Goal: Information Seeking & Learning: Learn about a topic

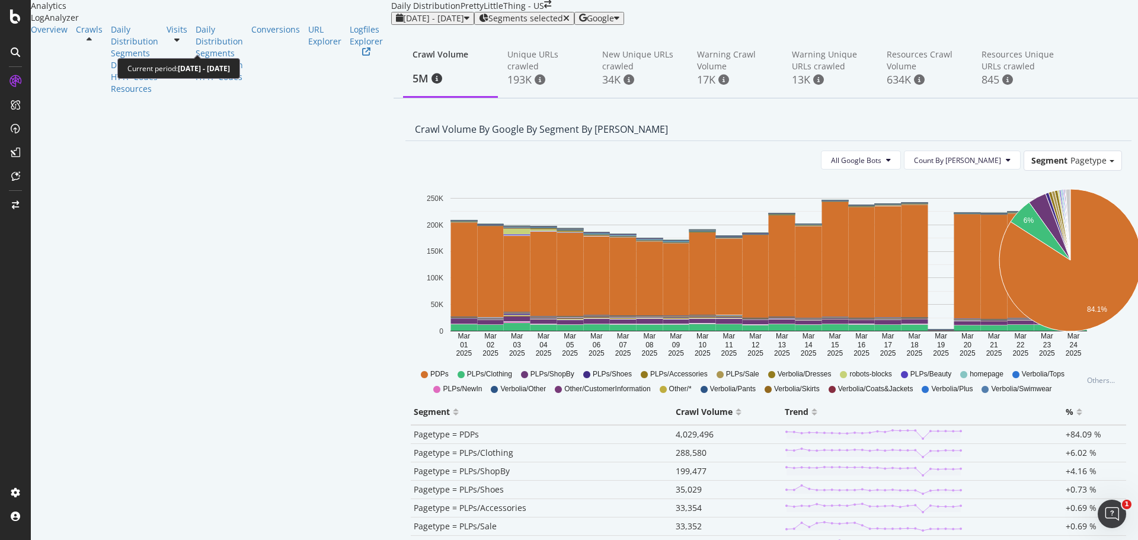
click at [403, 24] on span "[DATE] - [DATE]" at bounding box center [433, 17] width 61 height 11
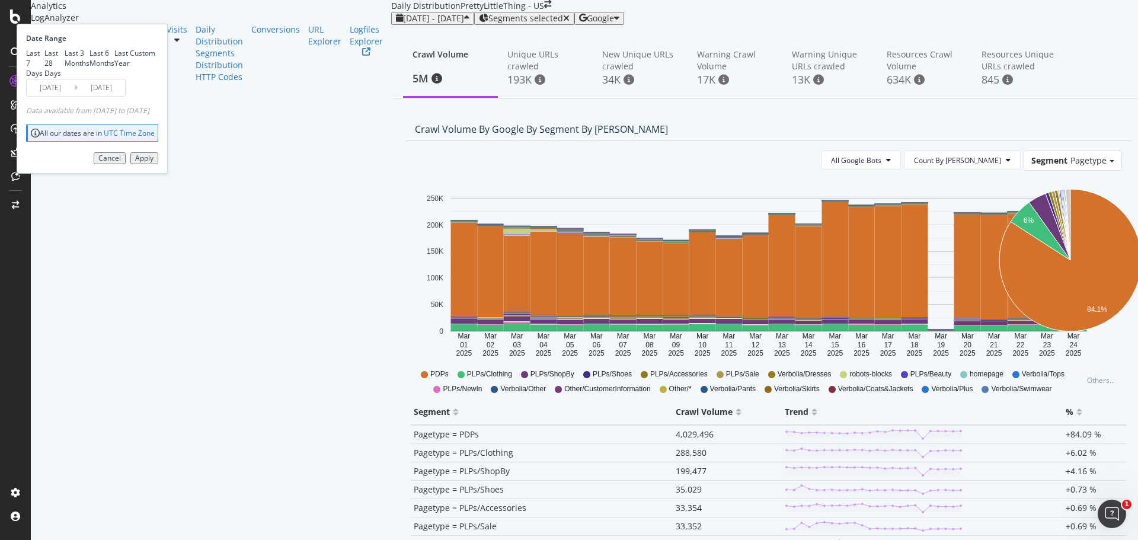
click at [65, 78] on div "Last 28 Days" at bounding box center [54, 63] width 20 height 30
type input "[DATE]"
click at [154, 162] on div "Apply" at bounding box center [144, 158] width 18 height 8
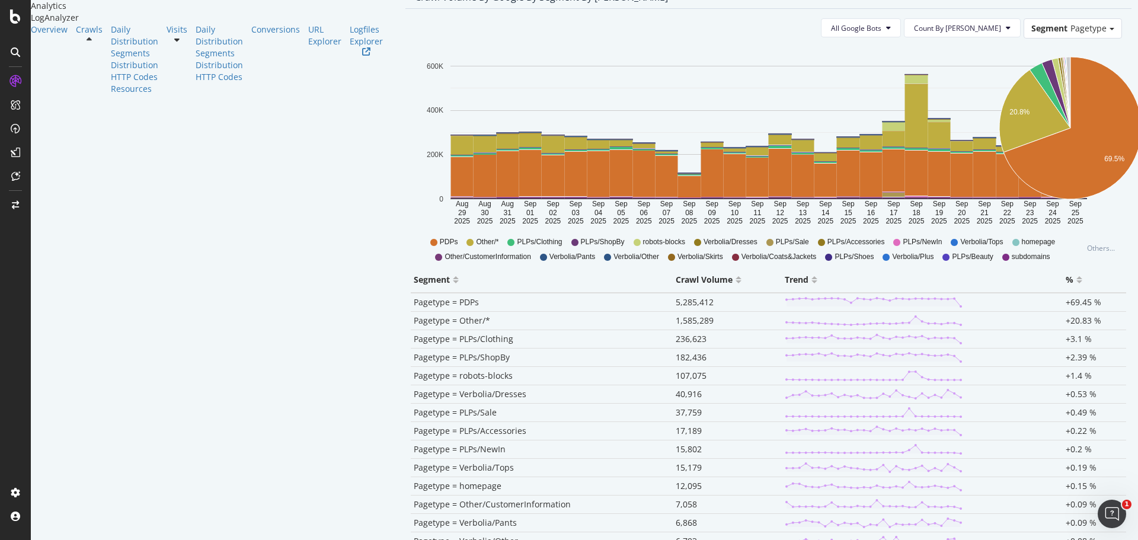
scroll to position [129, 0]
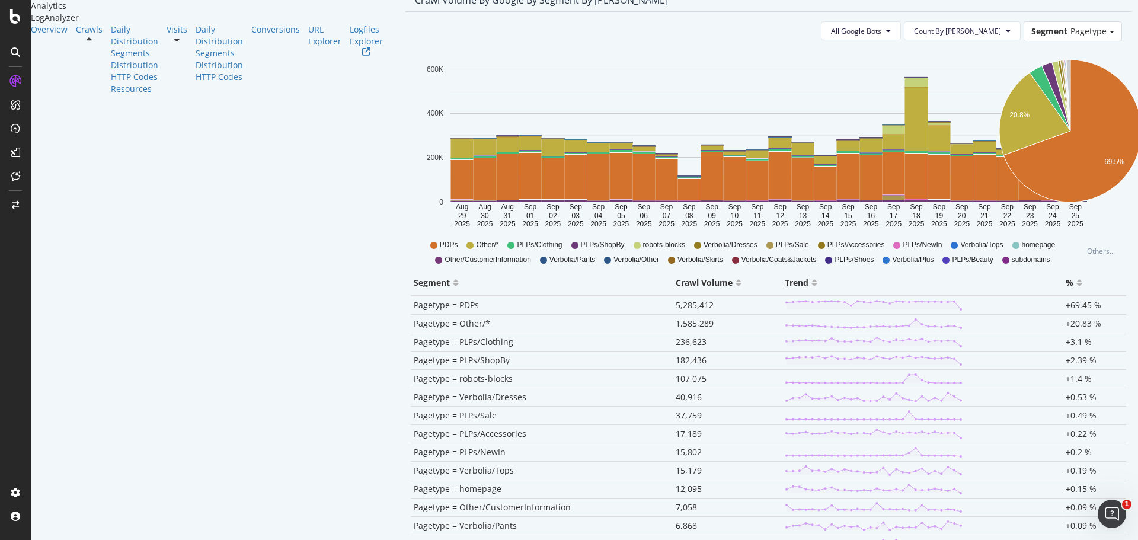
click at [414, 384] on span "Pagetype = robots-blocks" at bounding box center [463, 378] width 99 height 11
click at [676, 384] on span "107,075" at bounding box center [691, 378] width 31 height 11
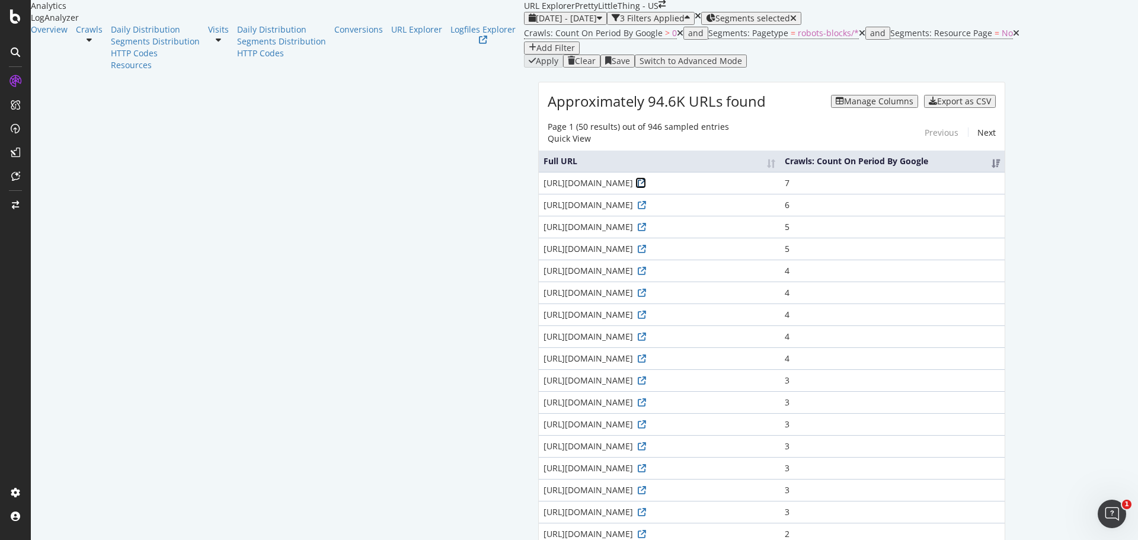
click at [638, 187] on icon at bounding box center [642, 183] width 8 height 8
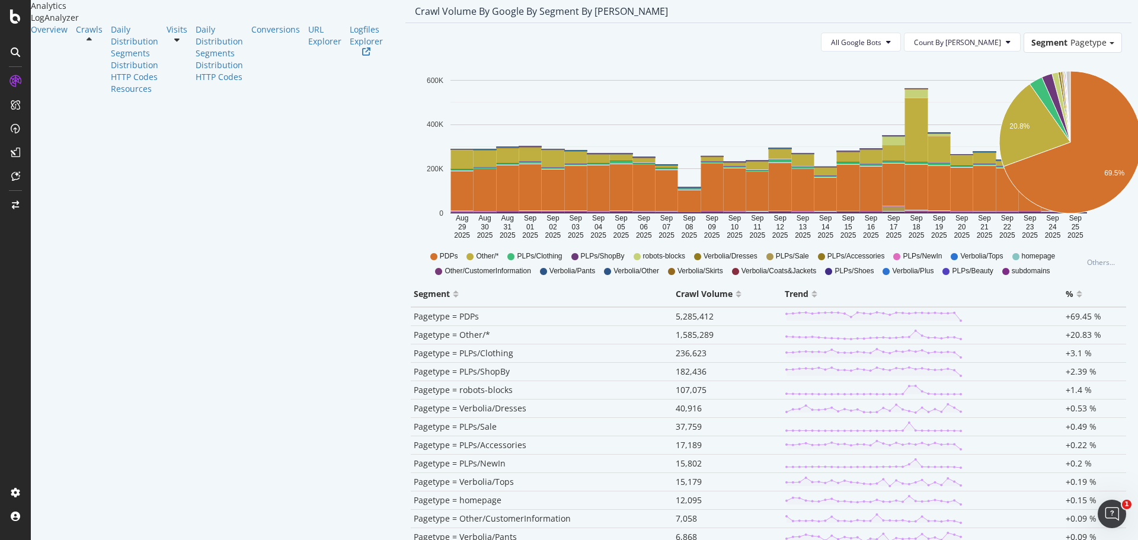
scroll to position [119, 0]
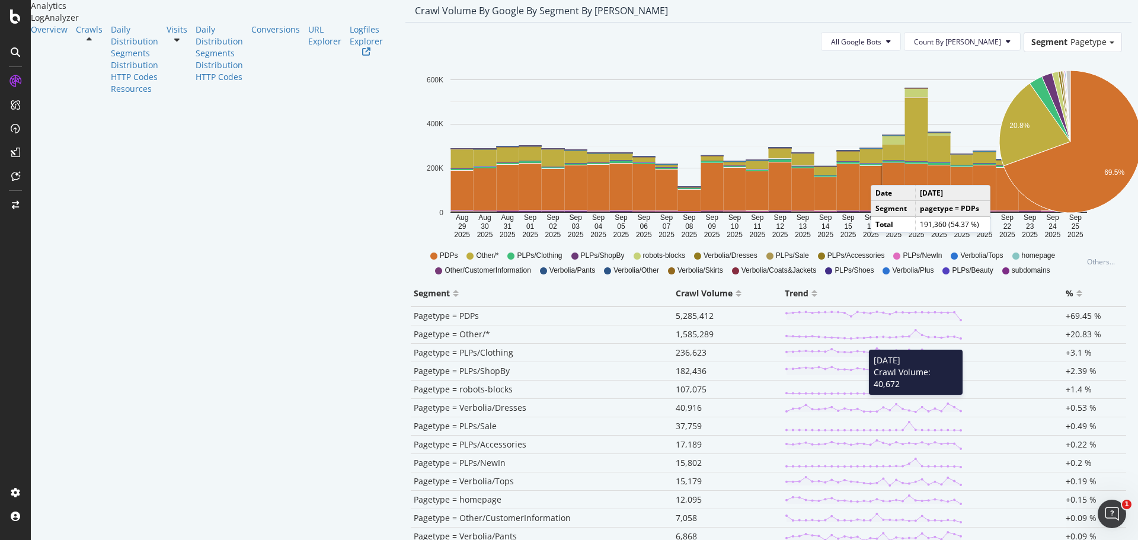
click at [785, 395] on icon at bounding box center [874, 389] width 178 height 12
click at [676, 395] on span "107,075" at bounding box center [691, 388] width 31 height 11
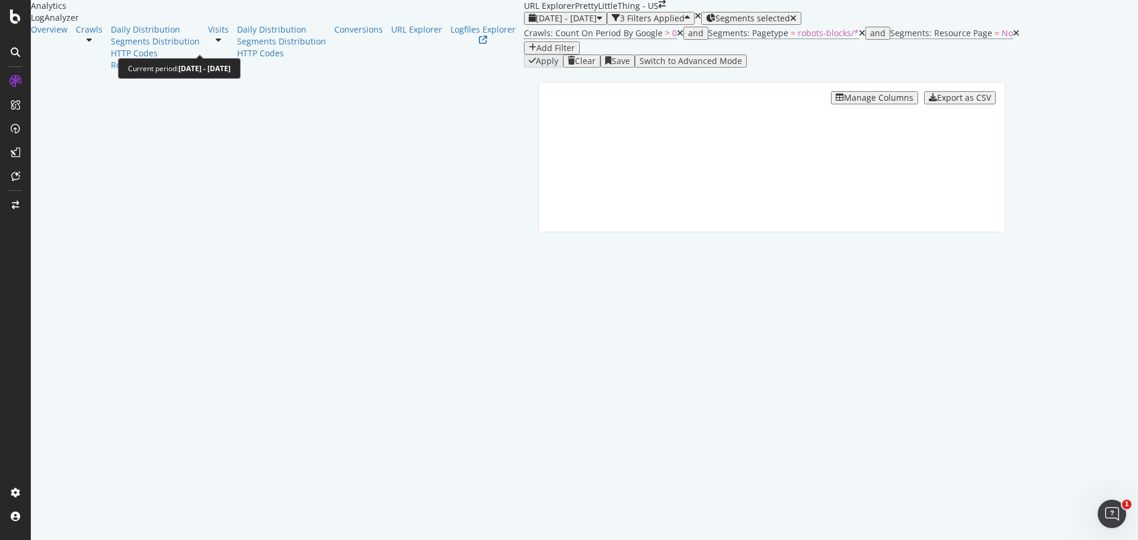
click at [536, 24] on span "[DATE] - [DATE]" at bounding box center [566, 17] width 61 height 11
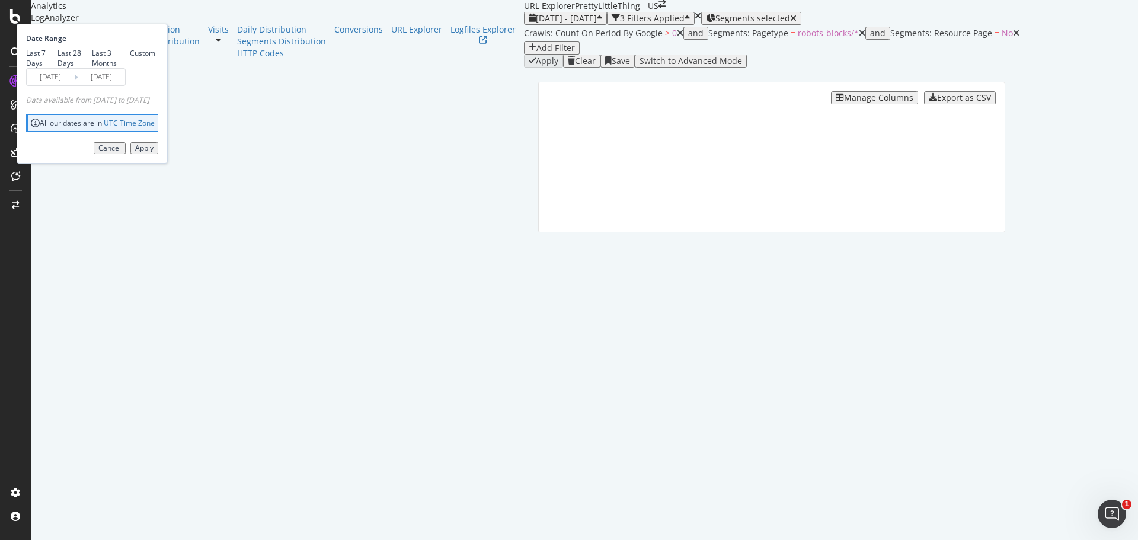
click at [74, 85] on input "[DATE]" at bounding box center [50, 77] width 47 height 17
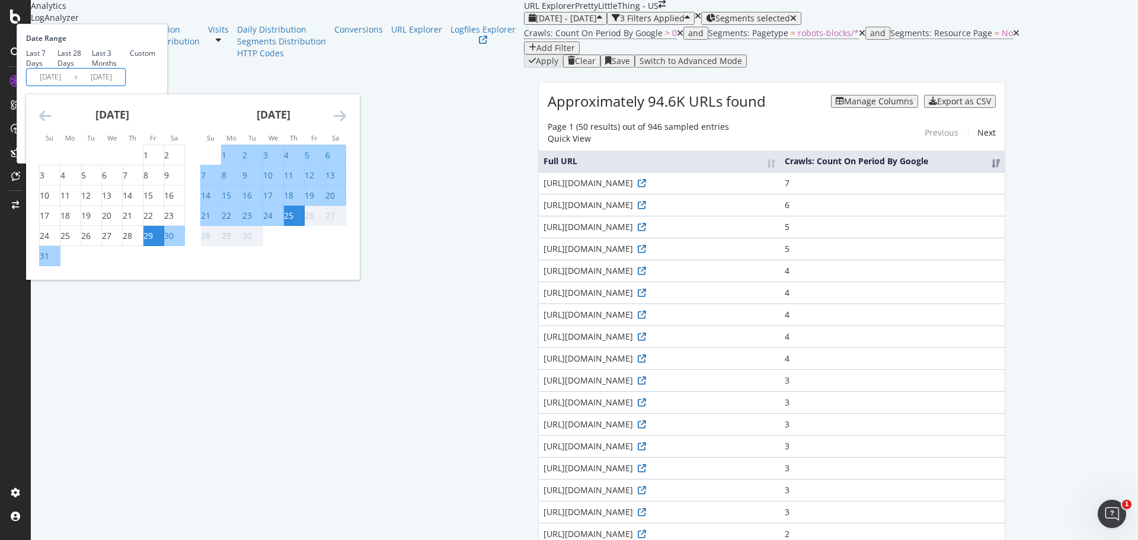
click at [231, 202] on div "15" at bounding box center [226, 196] width 9 height 12
type input "2025/09/15"
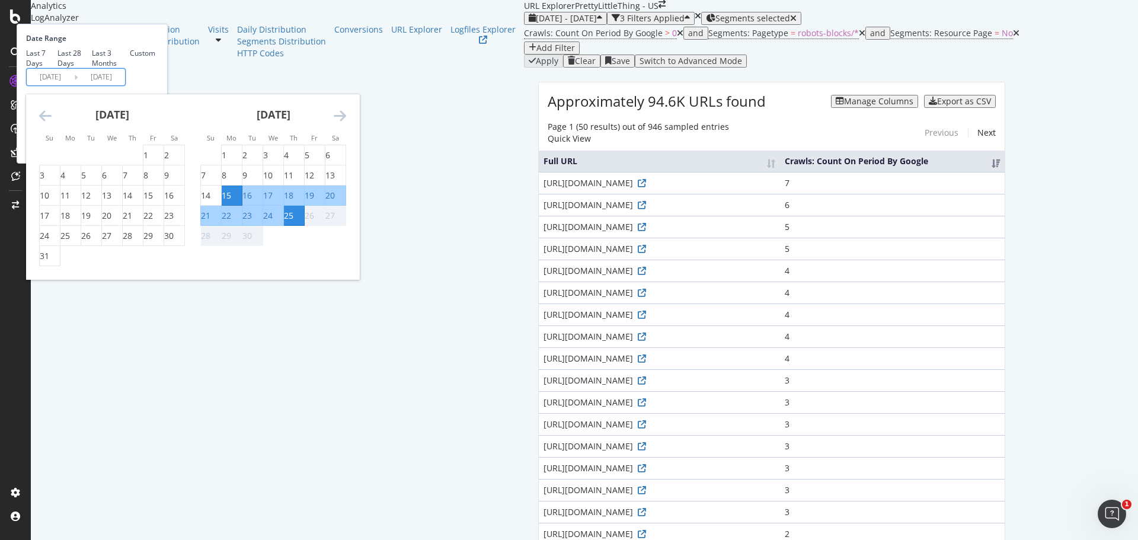
click at [273, 202] on div "17" at bounding box center [267, 196] width 9 height 12
type input "2025/09/17"
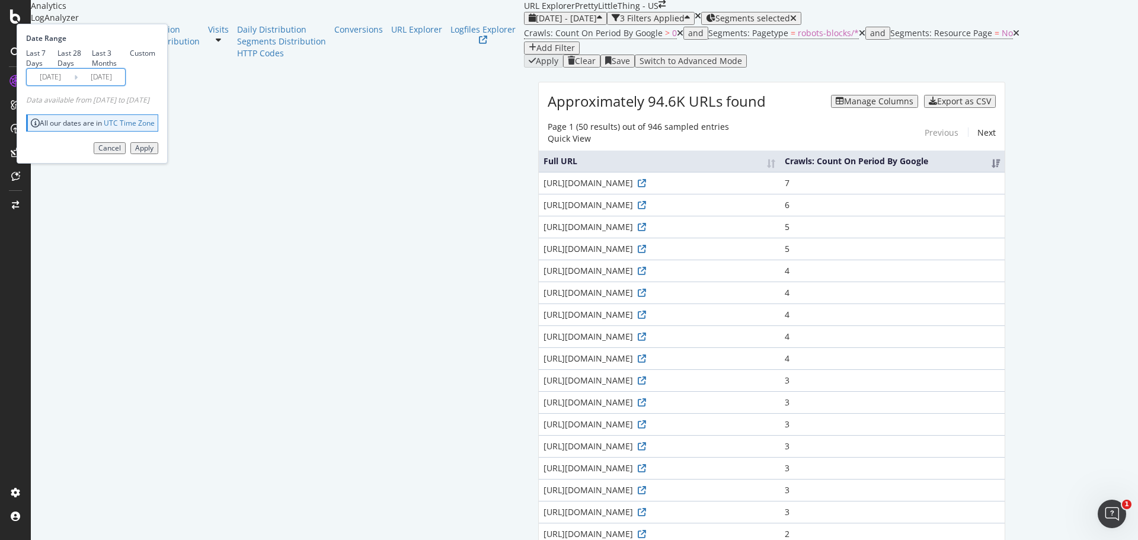
click at [74, 85] on input "2025/09/15" at bounding box center [50, 77] width 47 height 17
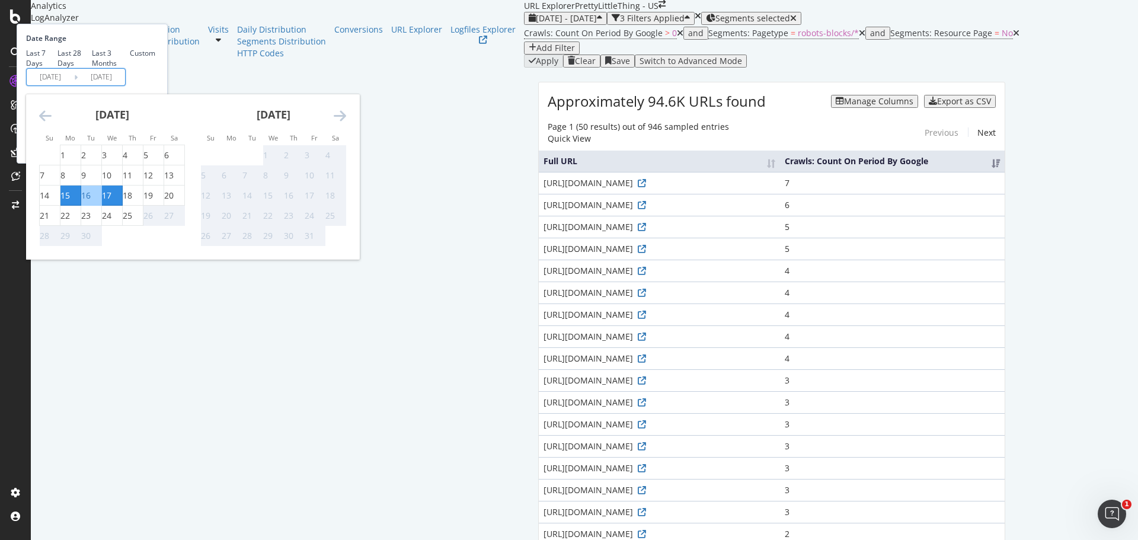
click at [111, 202] on div "17" at bounding box center [106, 196] width 9 height 12
type input "2025/09/17"
click at [132, 202] on div "18" at bounding box center [127, 196] width 9 height 12
type input "2025/09/18"
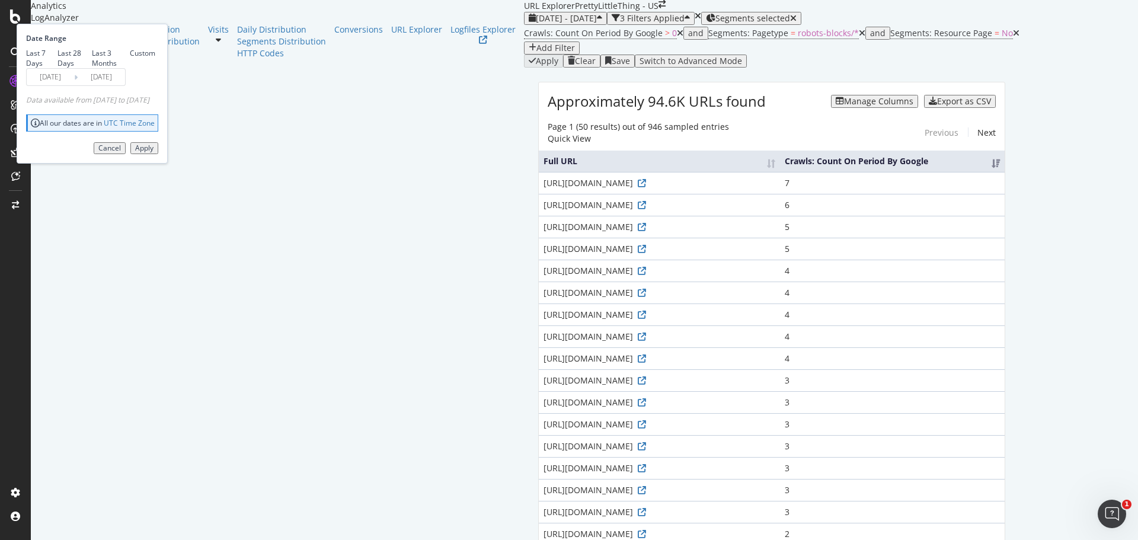
click at [158, 154] on button "Apply" at bounding box center [144, 148] width 28 height 12
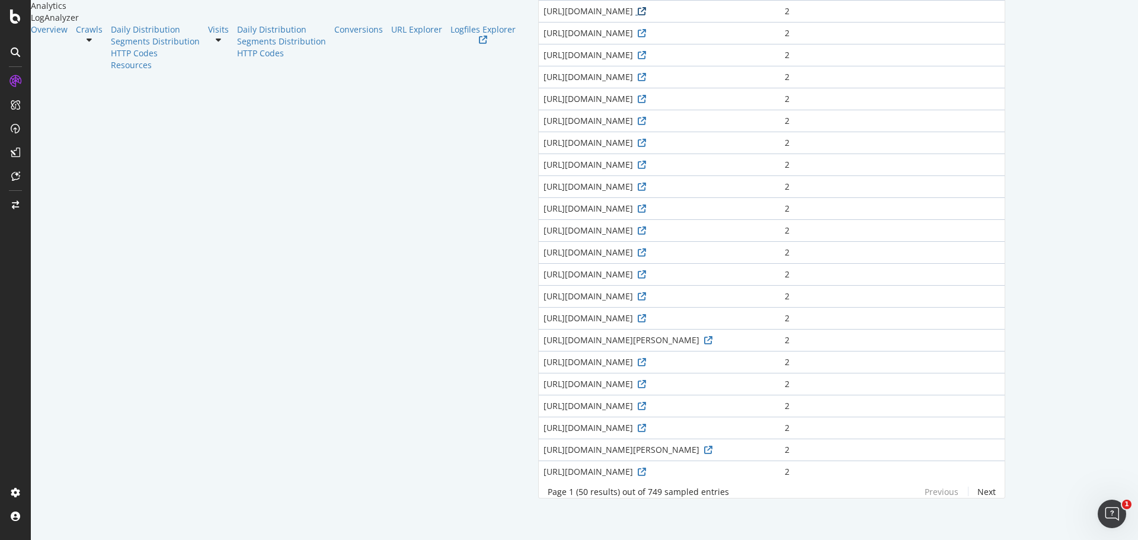
scroll to position [1396, 0]
click at [996, 491] on link "Next" at bounding box center [982, 491] width 28 height 18
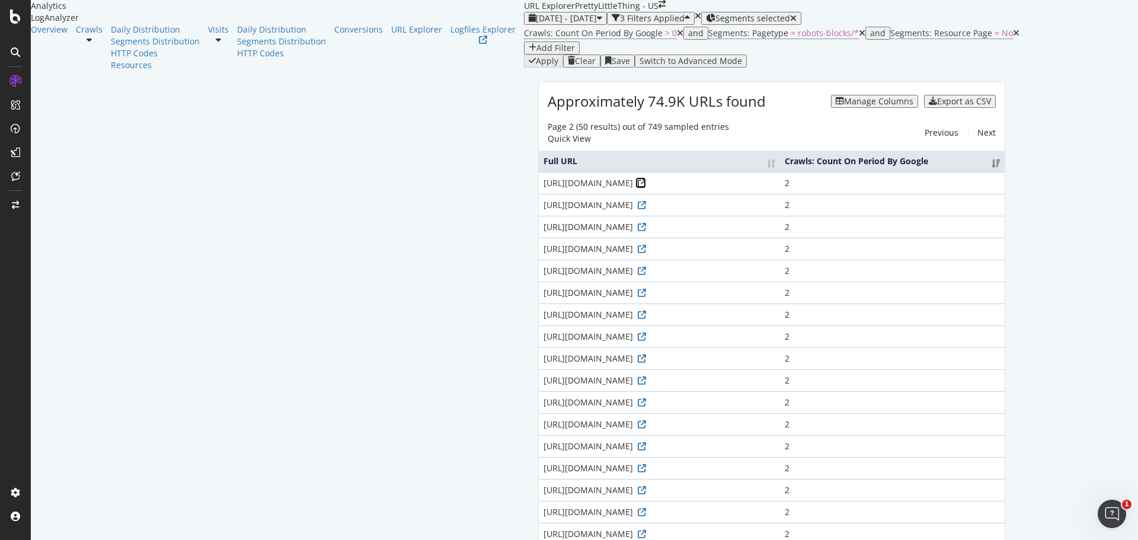
click at [638, 187] on icon at bounding box center [642, 183] width 8 height 8
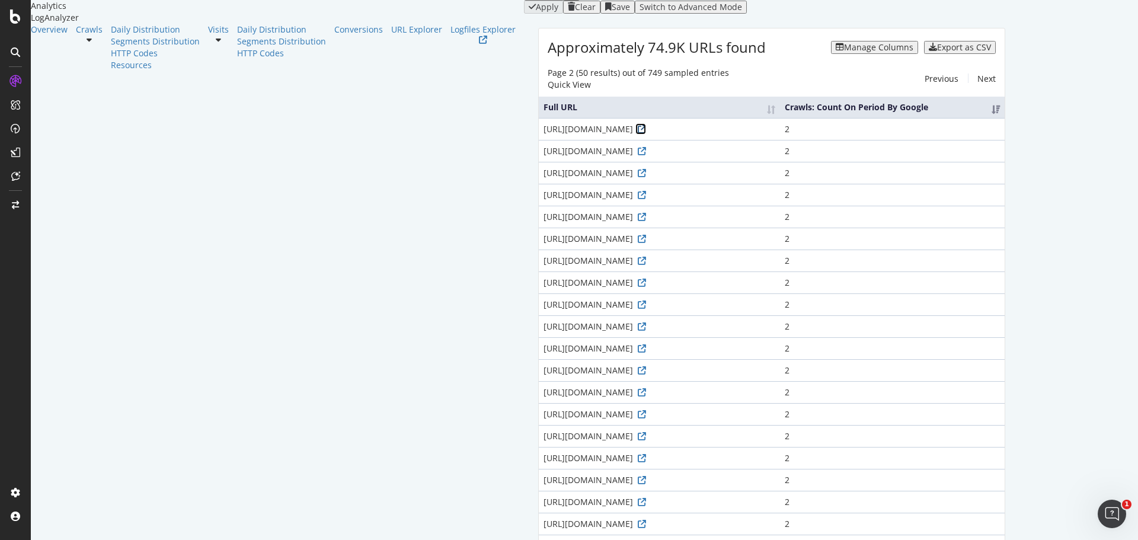
scroll to position [119, 0]
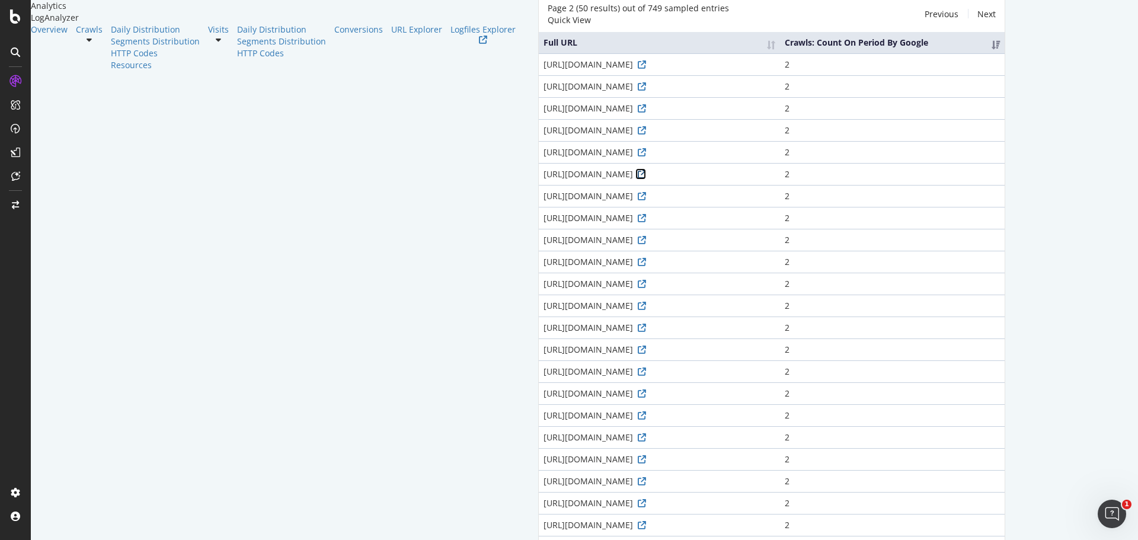
click at [638, 178] on icon at bounding box center [642, 174] width 8 height 8
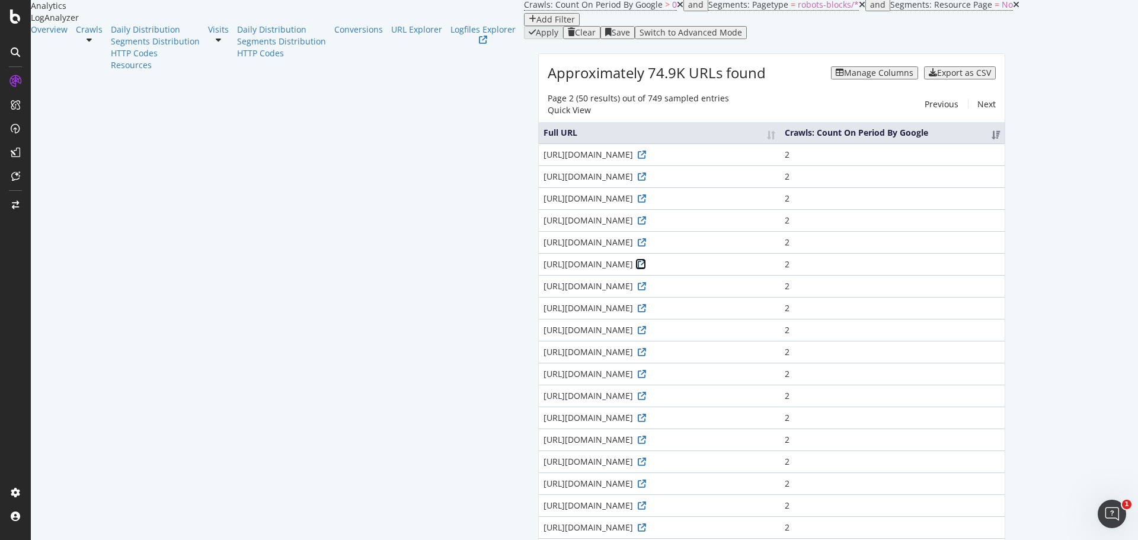
scroll to position [0, 0]
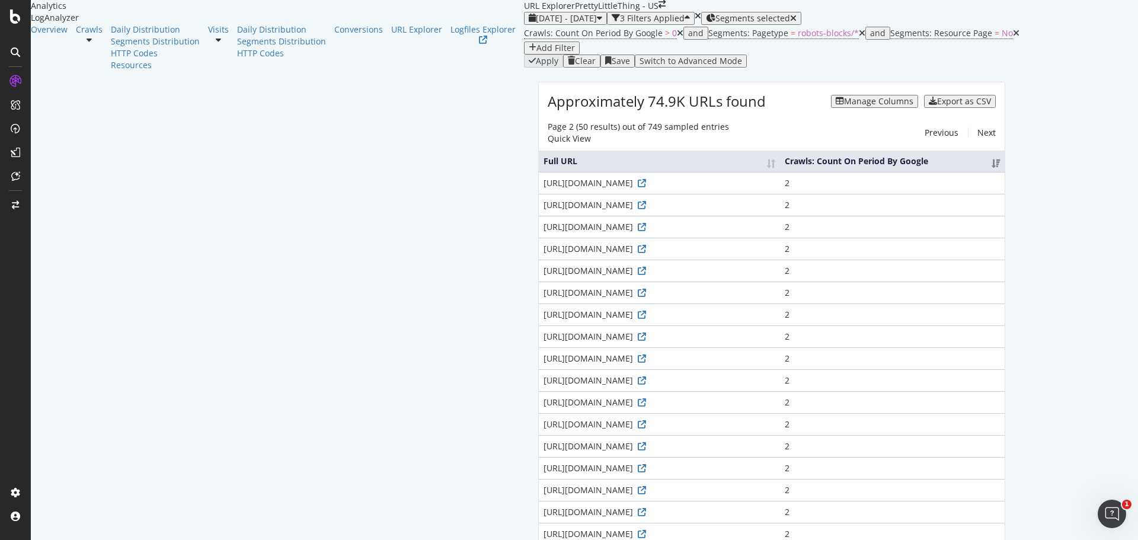
click at [575, 53] on div "Add Filter" at bounding box center [555, 47] width 39 height 9
click at [718, 88] on span "Full URL" at bounding box center [731, 83] width 26 height 10
click at [626, 108] on input "text" at bounding box center [610, 102] width 84 height 12
type input "cpc"
click at [592, 92] on span "Contains" at bounding box center [588, 87] width 29 height 10
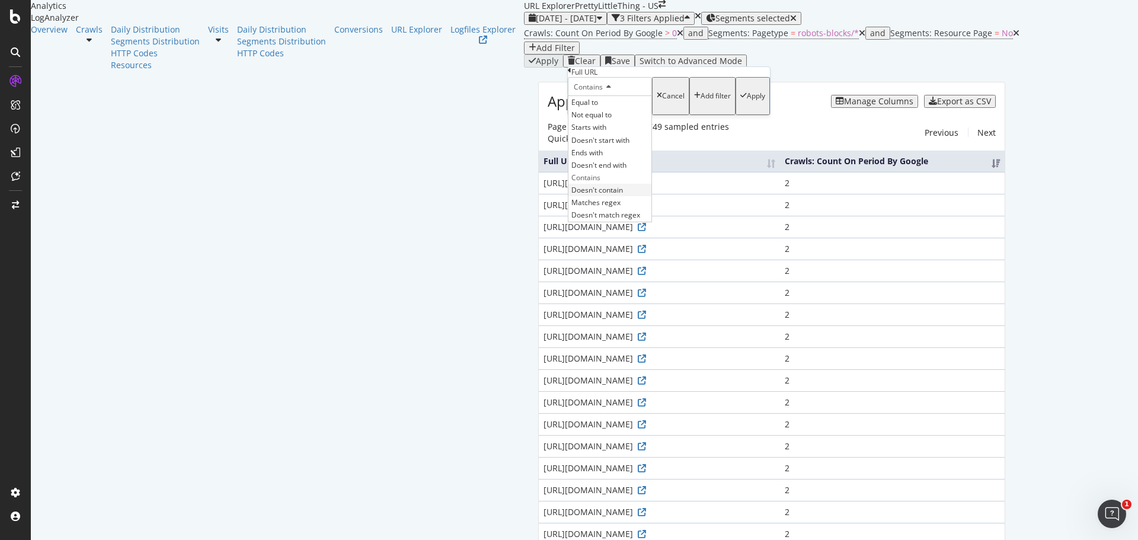
click at [615, 196] on div "Doesn't contain" at bounding box center [609, 190] width 83 height 12
click at [747, 100] on div "Apply" at bounding box center [756, 96] width 18 height 8
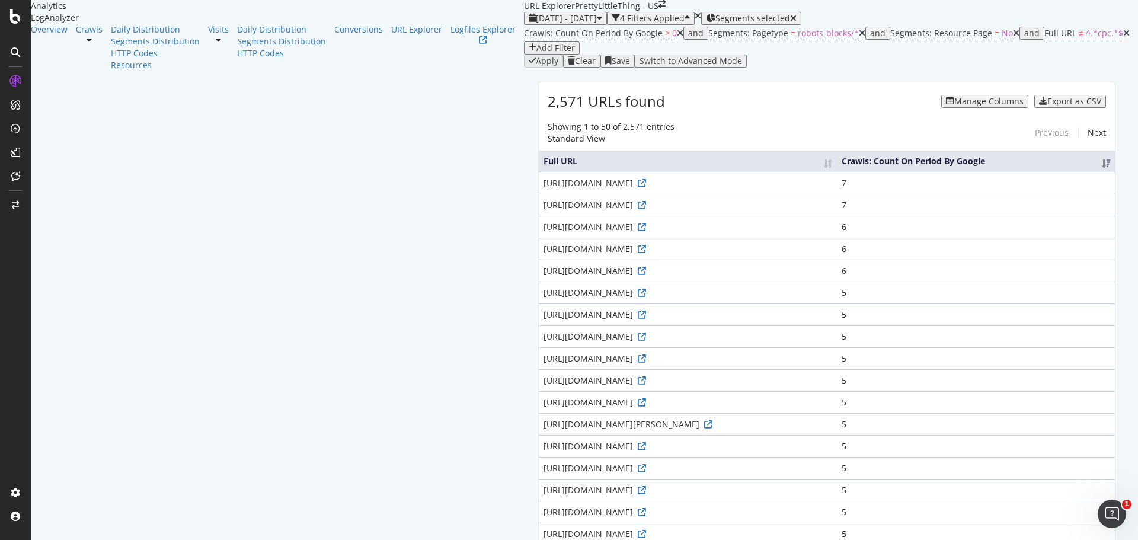
click at [1086, 39] on span "^.*cpc.*$" at bounding box center [1104, 32] width 37 height 11
click at [625, 90] on span "Doesn't contain" at bounding box center [620, 85] width 52 height 10
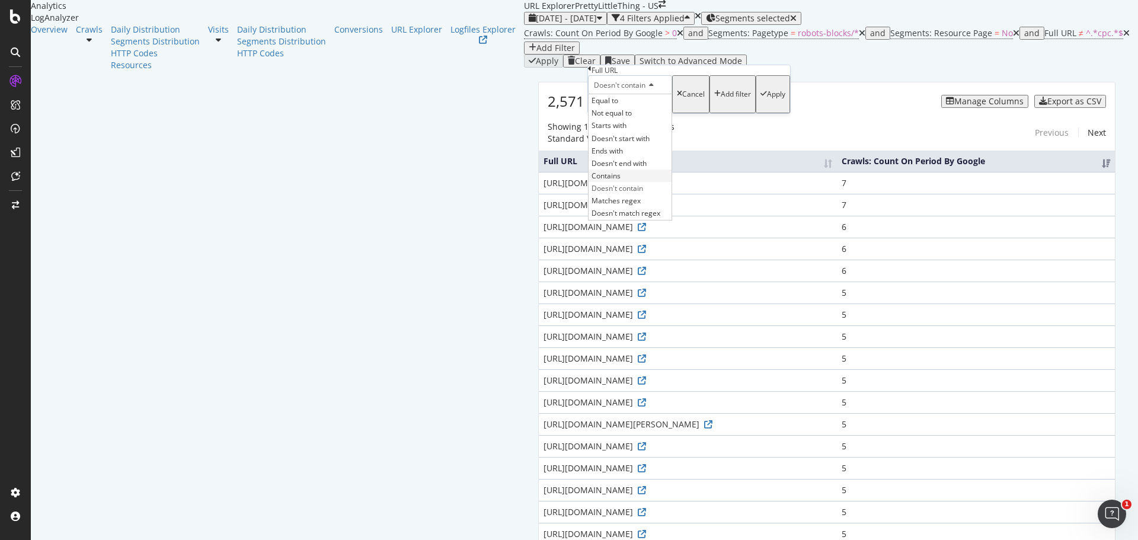
click at [624, 182] on div "Contains" at bounding box center [630, 176] width 83 height 12
click at [767, 98] on div "Apply" at bounding box center [776, 94] width 18 height 8
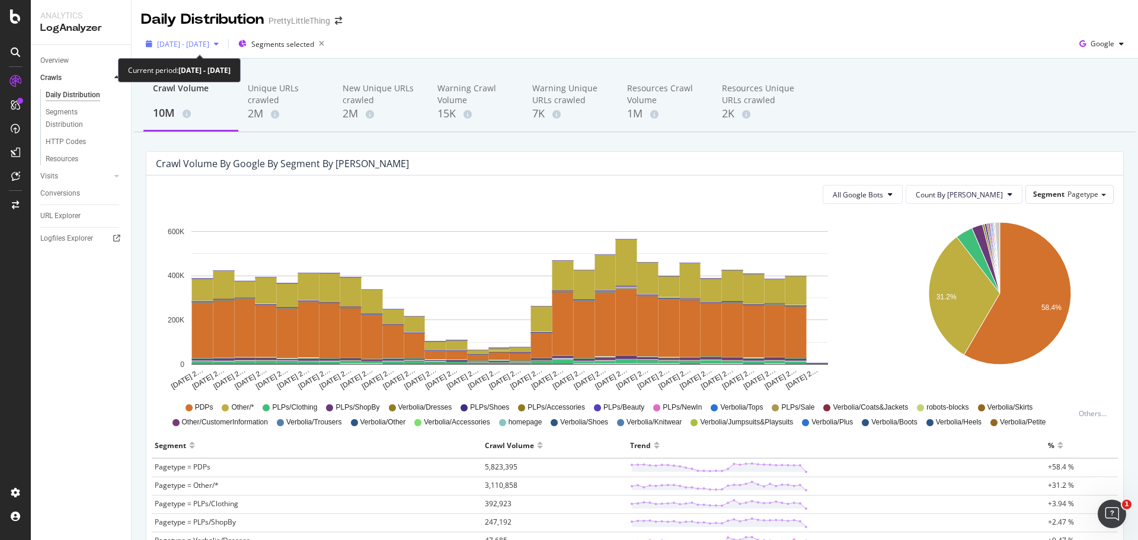
click at [206, 51] on div "2025 Aug. 26th - Sep. 24th" at bounding box center [182, 44] width 82 height 18
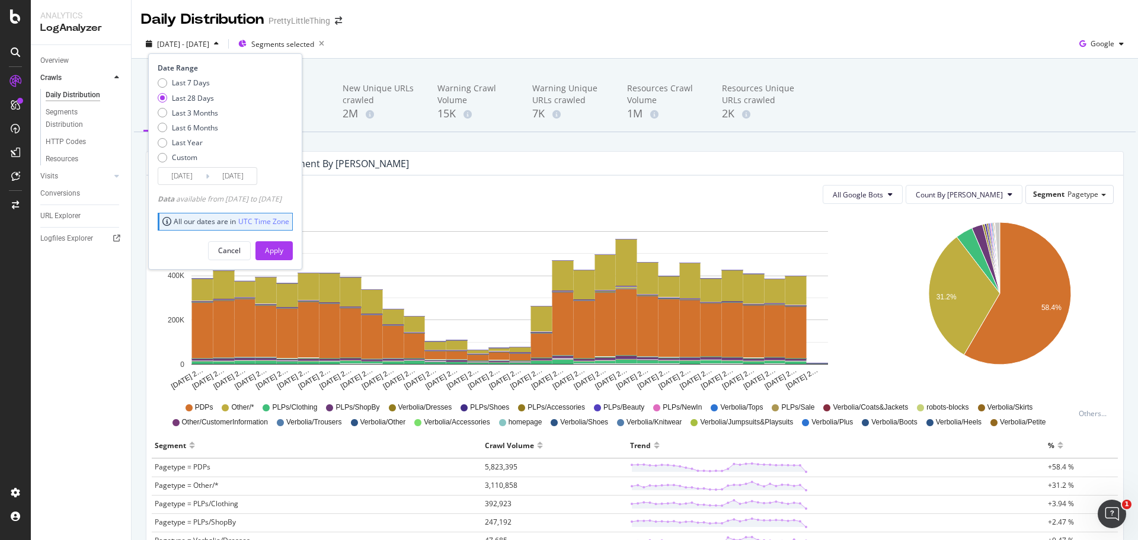
click at [570, 35] on div "2025 Aug. 26th - Sep. 24th Segments selected Date Range Last 7 Days Last 28 Day…" at bounding box center [635, 46] width 1006 height 24
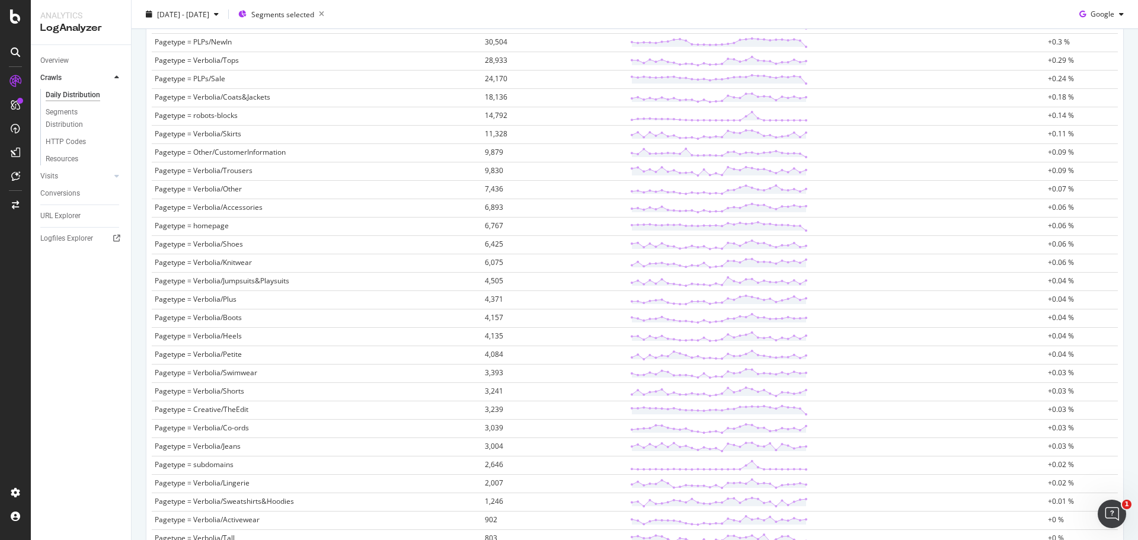
scroll to position [593, 0]
click at [94, 298] on div "Overview Crawls Daily Distribution Segments Distribution HTTP Codes Resources V…" at bounding box center [81, 292] width 100 height 495
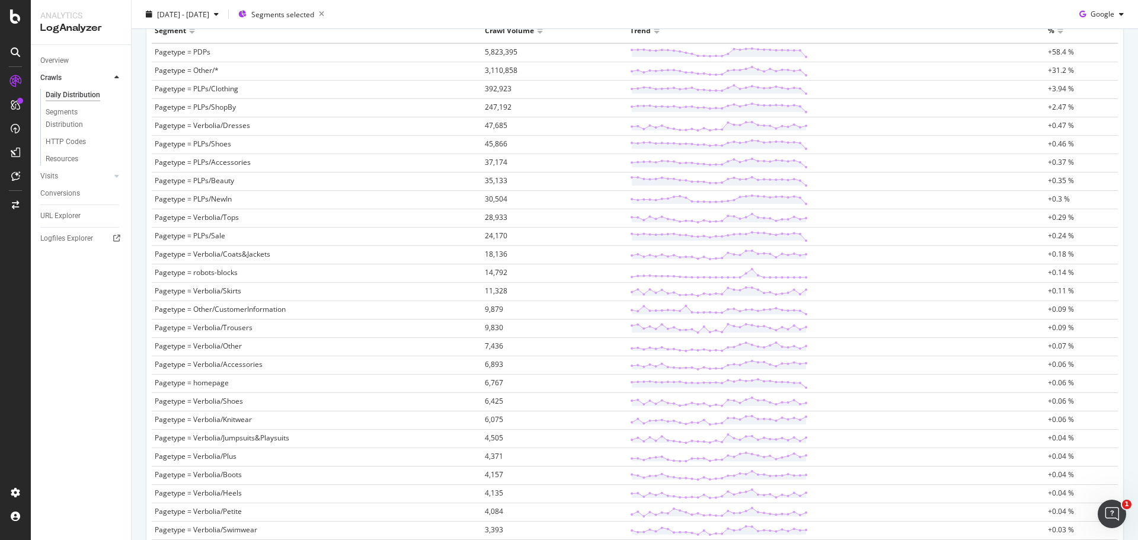
scroll to position [178, 0]
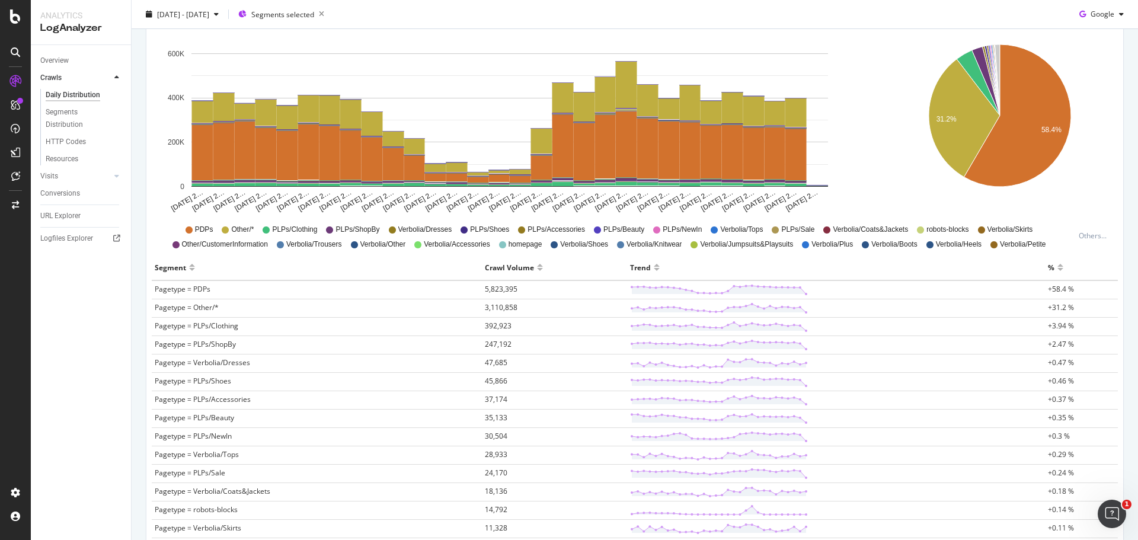
click at [239, 266] on div "Segment" at bounding box center [317, 267] width 324 height 19
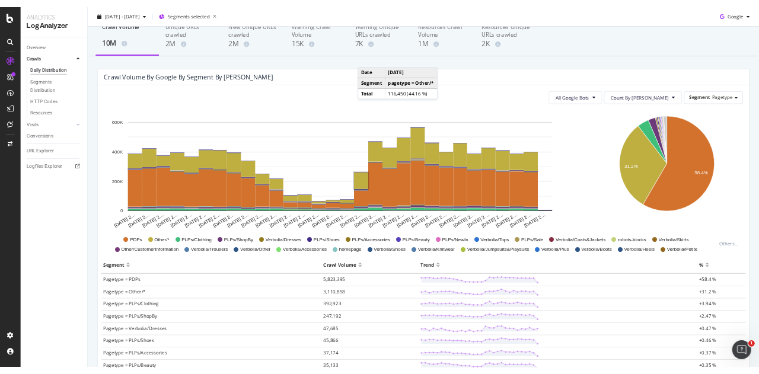
scroll to position [0, 0]
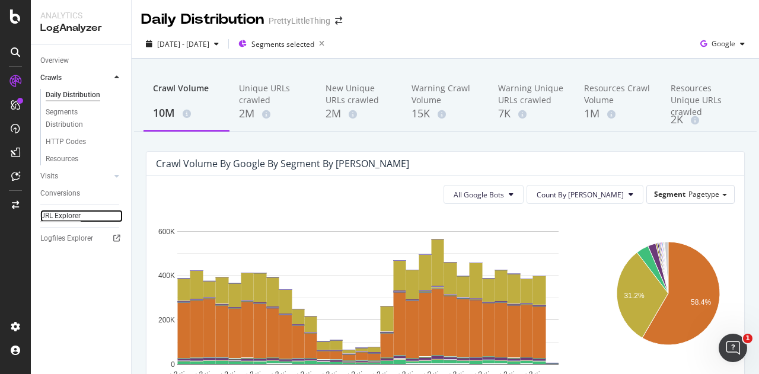
click at [66, 216] on div "URL Explorer" at bounding box center [60, 216] width 40 height 12
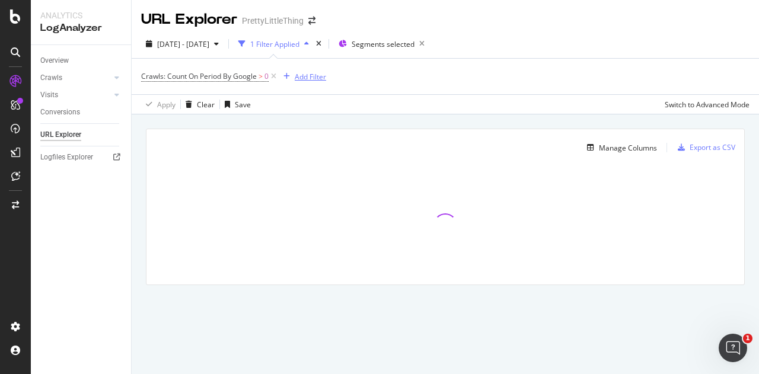
click at [315, 75] on div "Add Filter" at bounding box center [310, 77] width 31 height 10
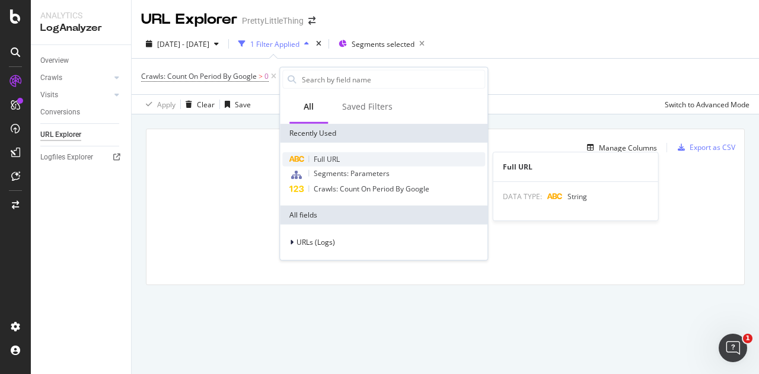
click at [327, 155] on span "Full URL" at bounding box center [327, 159] width 26 height 10
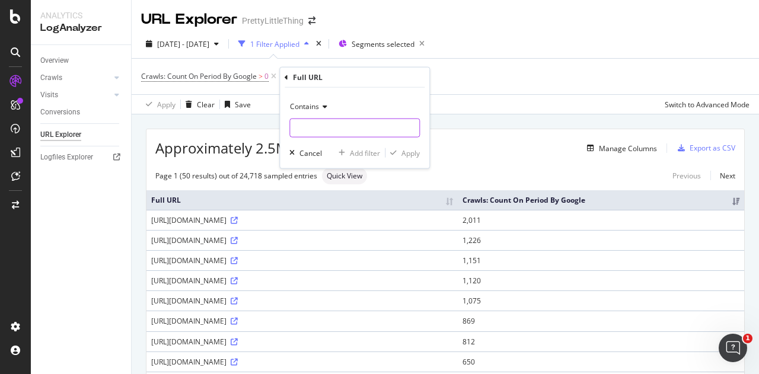
click at [319, 127] on input "text" at bounding box center [354, 128] width 129 height 19
type input "cpc"
click at [410, 155] on div "Apply" at bounding box center [410, 153] width 18 height 10
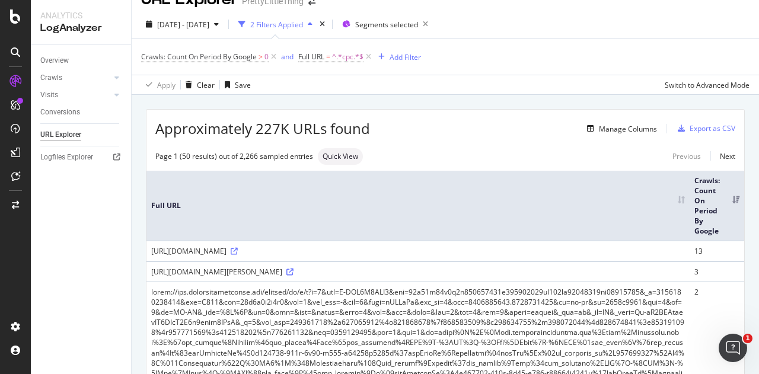
scroll to position [20, 0]
click at [599, 124] on div "Manage Columns" at bounding box center [628, 129] width 58 height 10
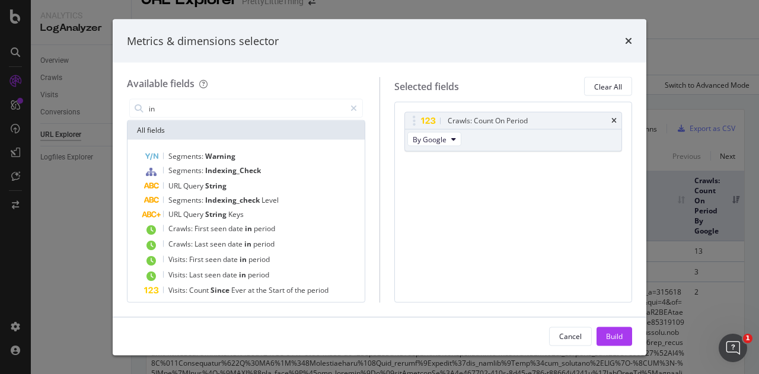
type input "i"
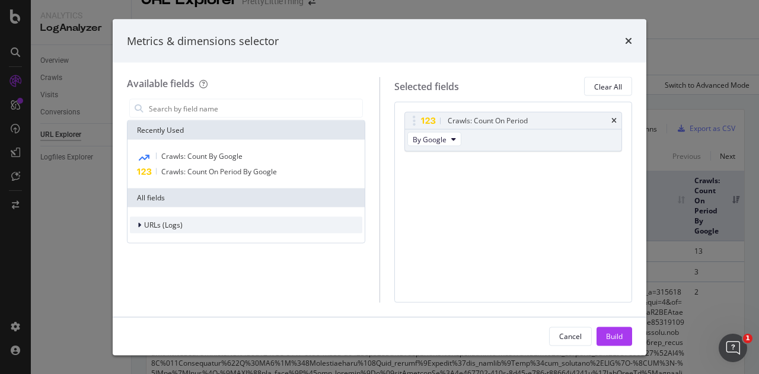
click at [289, 222] on div "URLs (Logs)" at bounding box center [246, 225] width 232 height 17
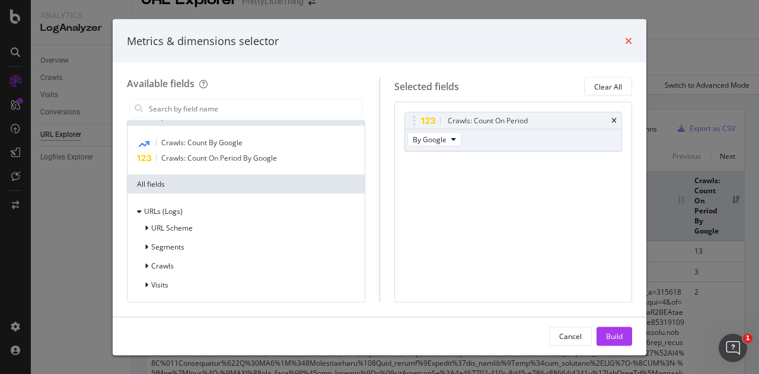
click at [628, 40] on icon "times" at bounding box center [628, 40] width 7 height 9
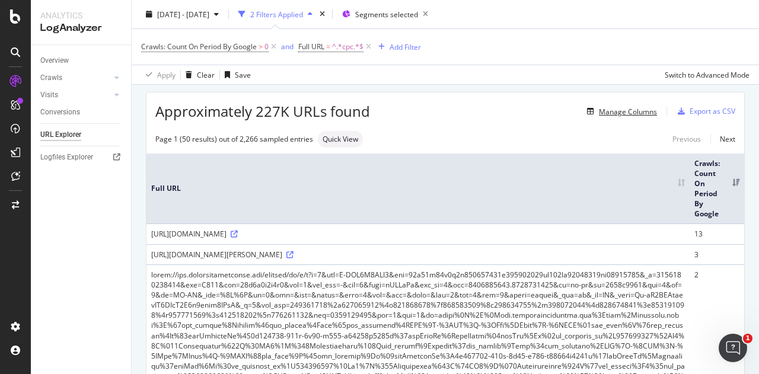
scroll to position [0, 0]
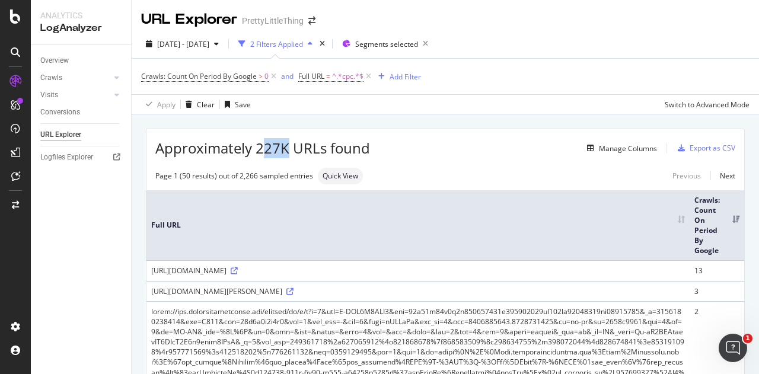
drag, startPoint x: 261, startPoint y: 147, endPoint x: 289, endPoint y: 146, distance: 27.9
click at [289, 146] on span "Approximately 227K URLs found" at bounding box center [262, 148] width 215 height 20
click at [287, 149] on span "Approximately 227K URLs found" at bounding box center [262, 148] width 215 height 20
click at [411, 149] on div "Manage Columns" at bounding box center [513, 148] width 287 height 14
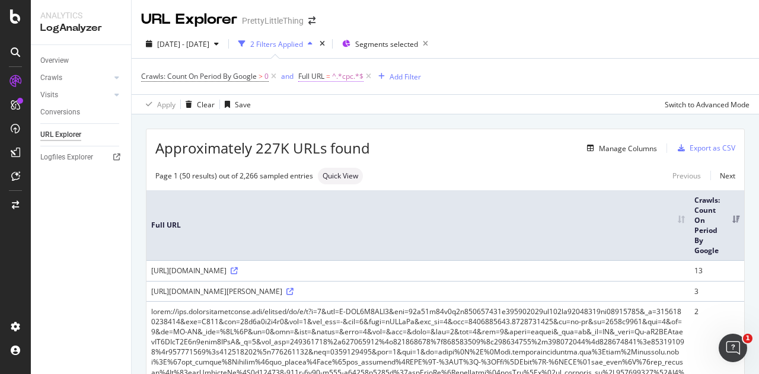
click at [326, 78] on span "Full URL = ^.*cpc.*$" at bounding box center [330, 76] width 65 height 11
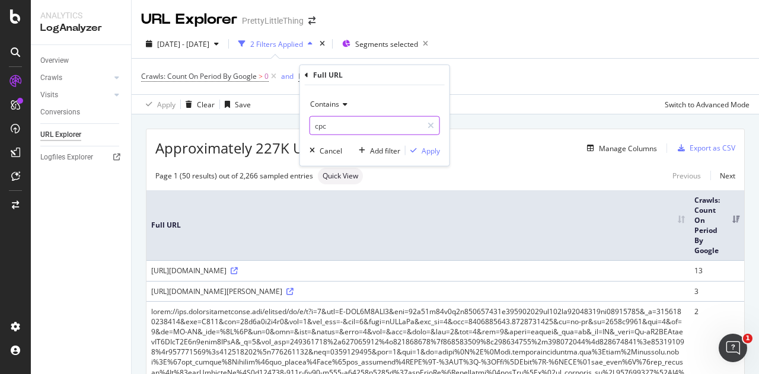
click at [359, 126] on input "cpc" at bounding box center [366, 125] width 112 height 19
type input "catalogsearch"
click at [421, 150] on div "button" at bounding box center [413, 150] width 16 height 7
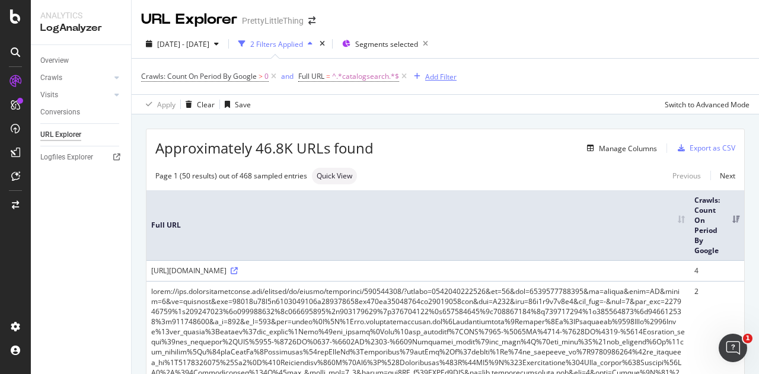
click at [435, 78] on div "Add Filter" at bounding box center [440, 77] width 31 height 10
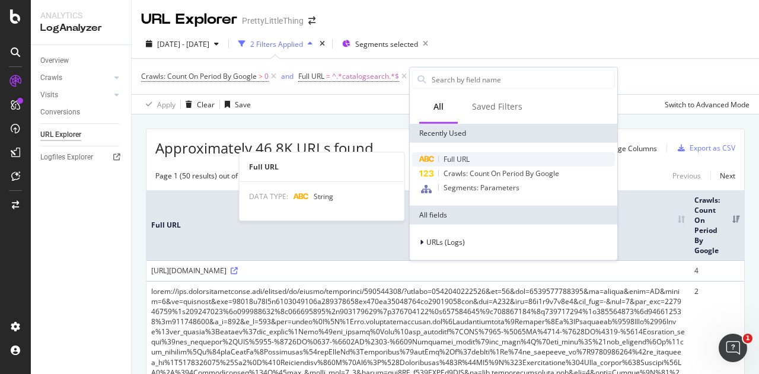
click at [466, 152] on div "Full URL" at bounding box center [513, 159] width 203 height 14
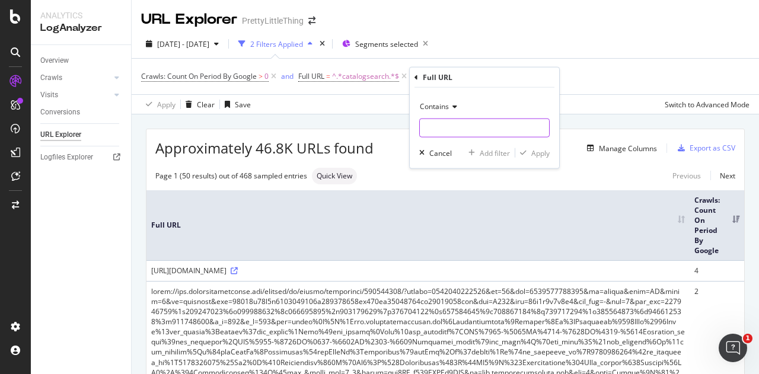
click at [430, 127] on input "text" at bounding box center [484, 128] width 129 height 19
type input "cpc"
click at [522, 152] on icon "button" at bounding box center [523, 152] width 7 height 7
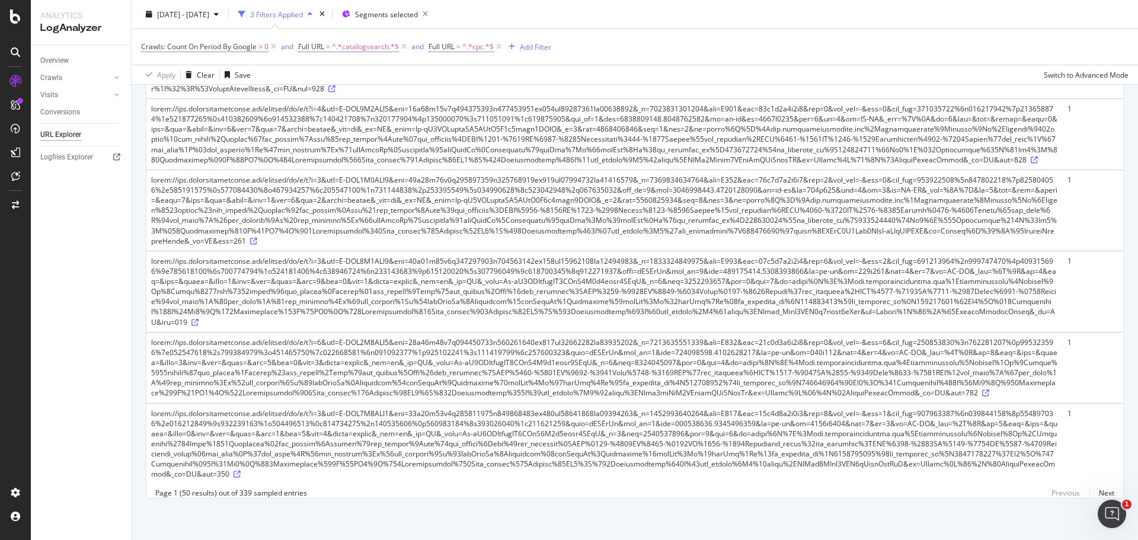
scroll to position [3438, 0]
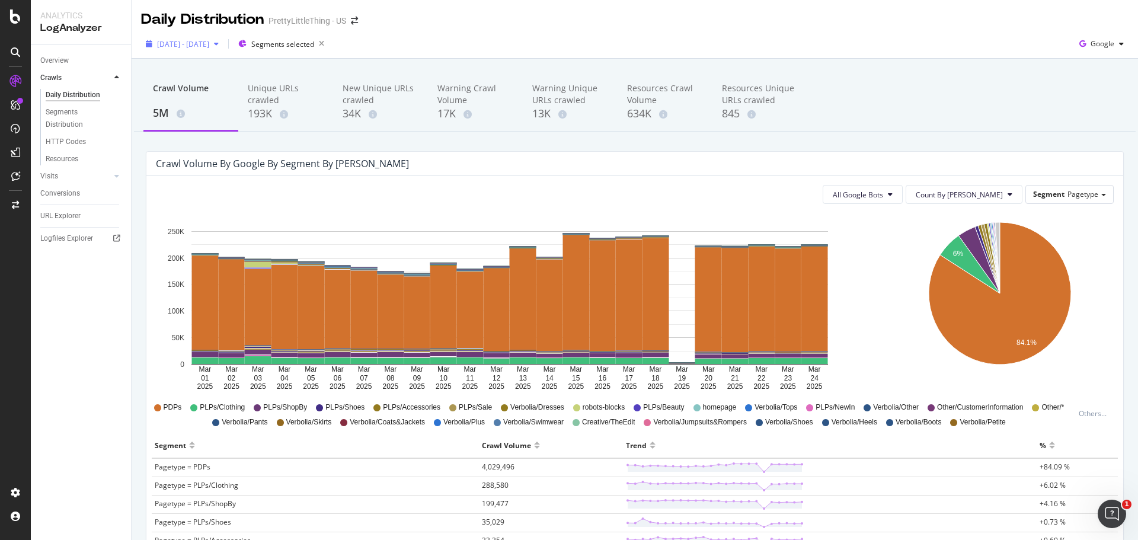
click at [209, 44] on span "[DATE] - [DATE]" at bounding box center [183, 44] width 52 height 10
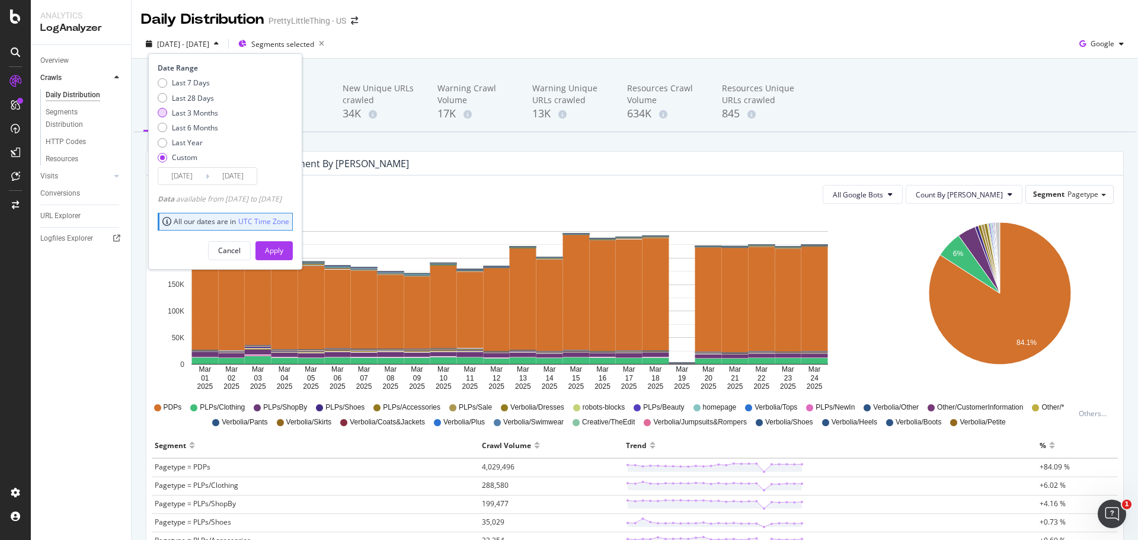
click at [204, 111] on div "Last 3 Months" at bounding box center [195, 113] width 46 height 10
type input "2025/06/26"
type input "[DATE]"
click at [293, 246] on button "Apply" at bounding box center [273, 250] width 37 height 19
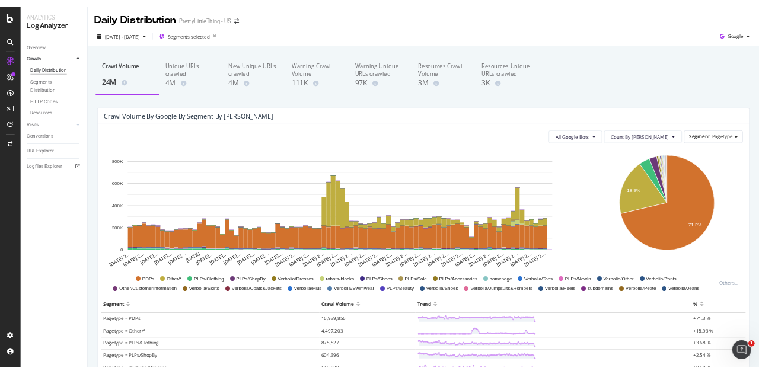
scroll to position [296, 0]
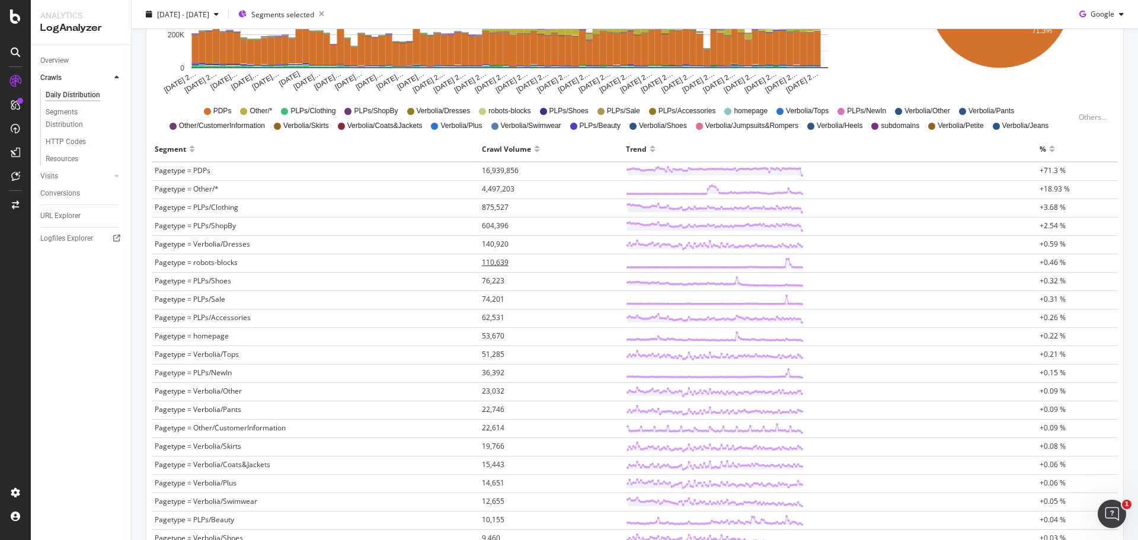
click at [500, 259] on span "110,639" at bounding box center [495, 262] width 27 height 10
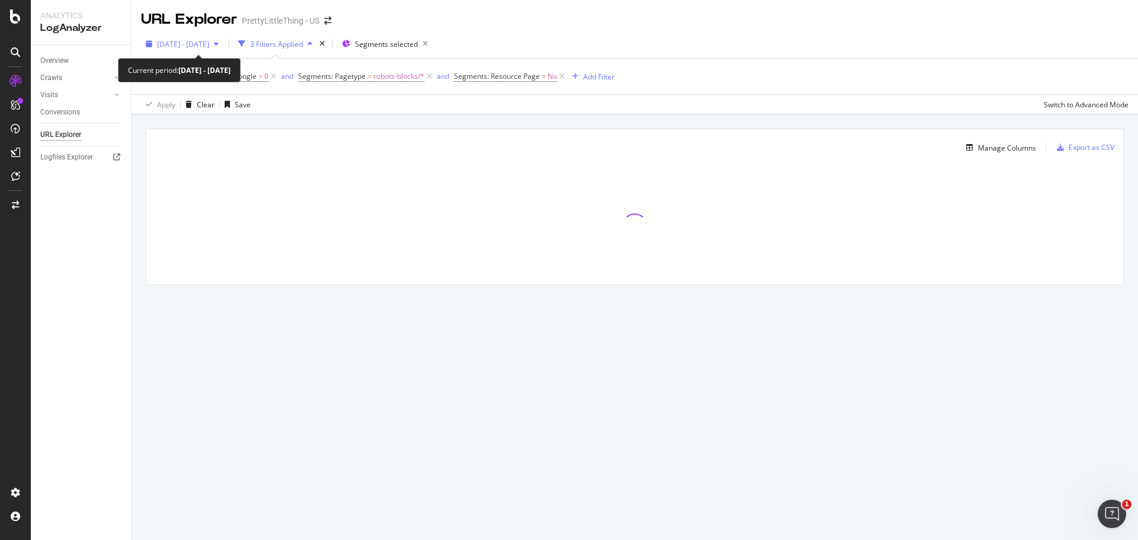
click at [223, 44] on div "button" at bounding box center [216, 43] width 14 height 7
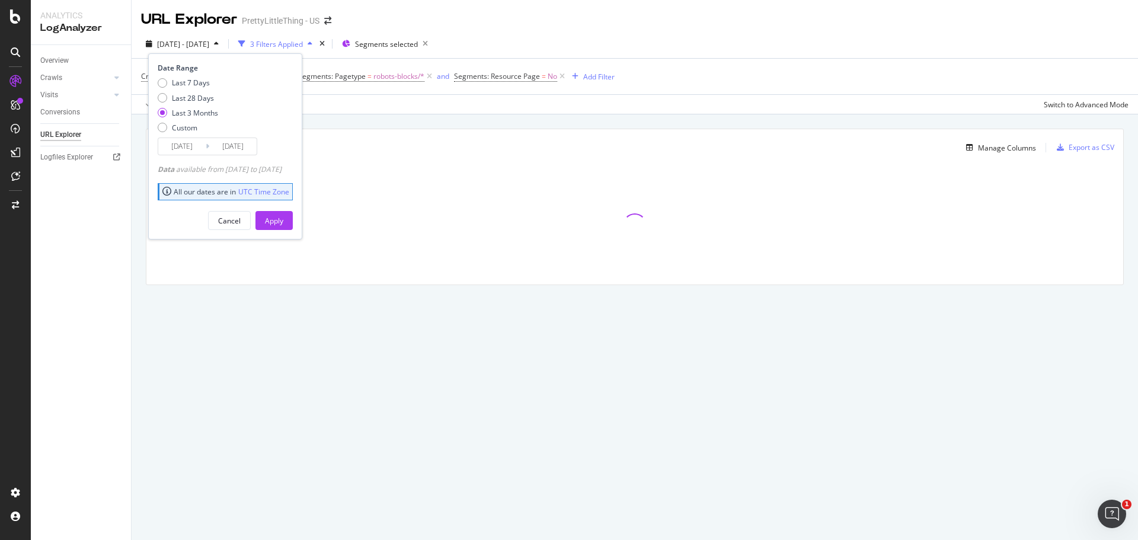
click at [172, 142] on input "2025/06/26" at bounding box center [181, 146] width 47 height 17
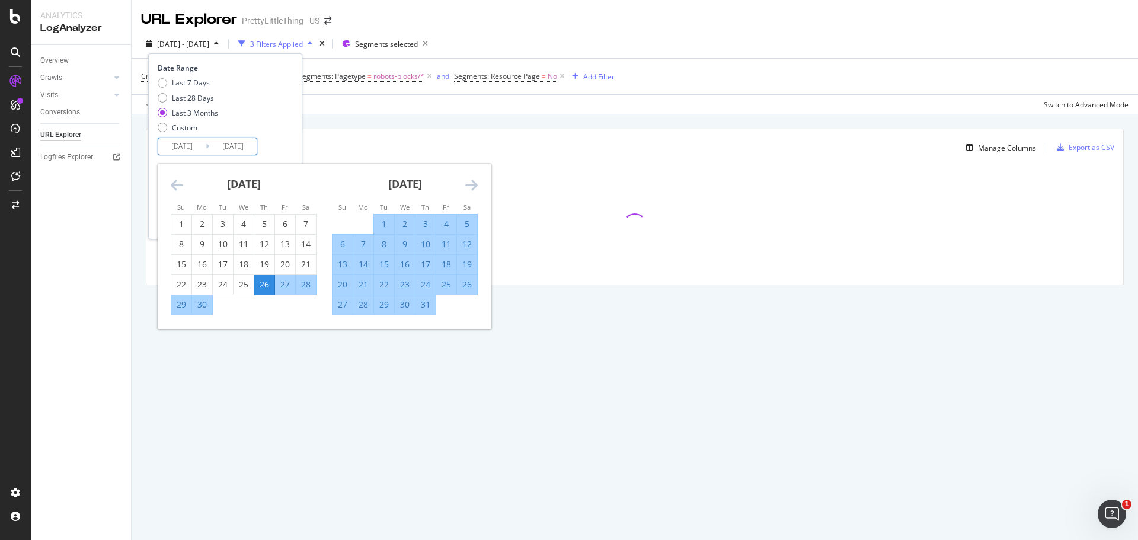
click at [463, 187] on div "July 2025" at bounding box center [405, 189] width 146 height 50
click at [468, 184] on icon "Move forward to switch to the next month." at bounding box center [471, 185] width 12 height 14
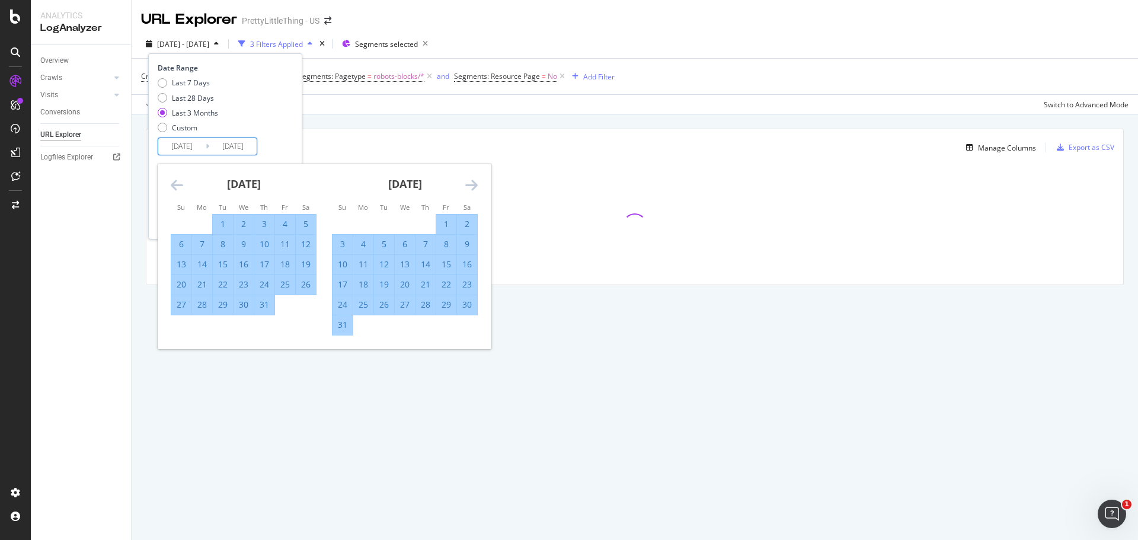
click at [468, 184] on icon "Move forward to switch to the next month." at bounding box center [471, 185] width 12 height 14
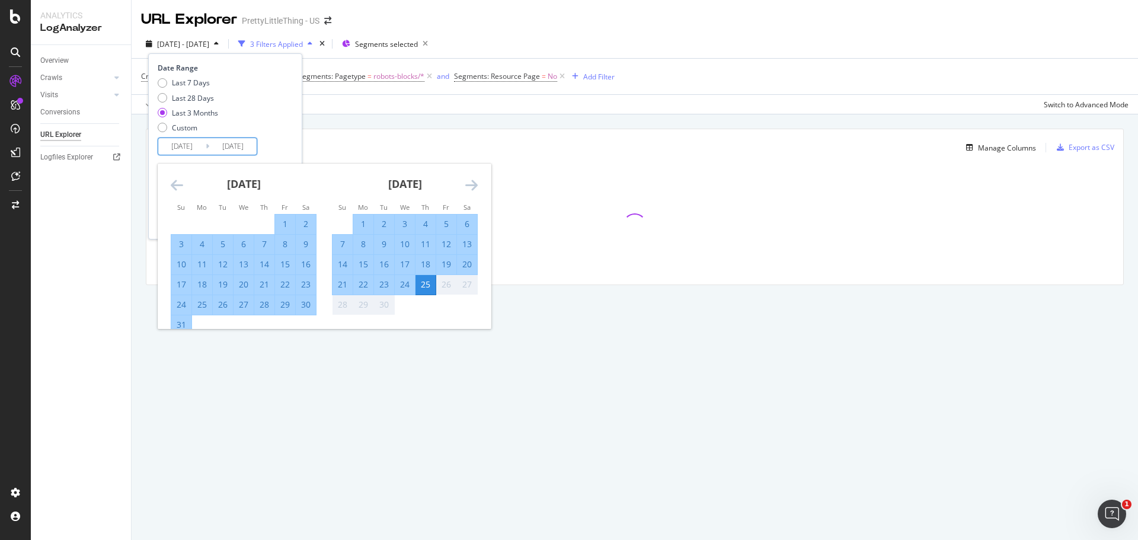
click at [468, 184] on icon "Move forward to switch to the next month." at bounding box center [471, 185] width 12 height 14
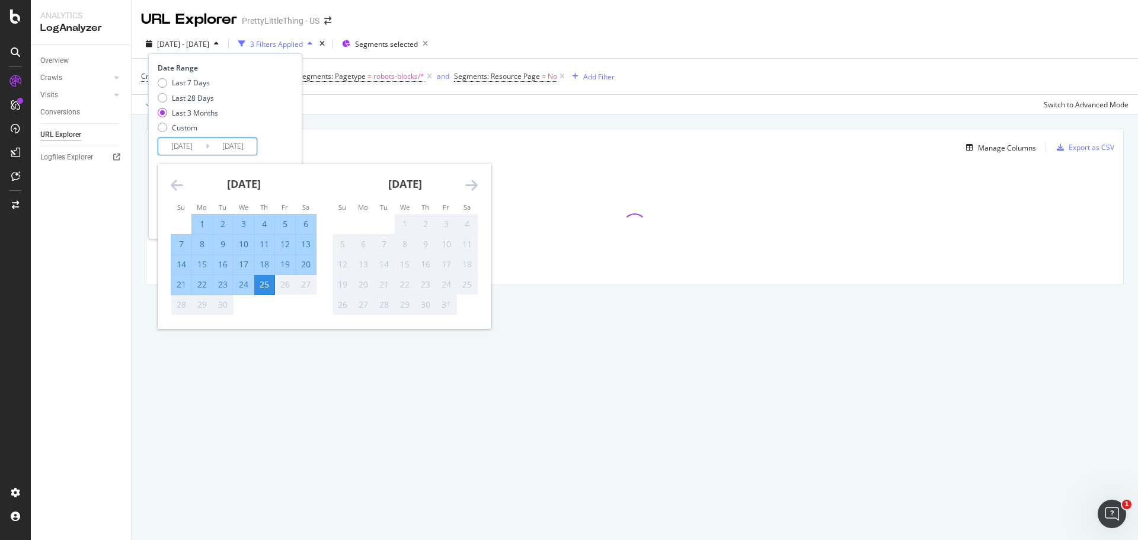
click at [239, 264] on div "17" at bounding box center [244, 264] width 20 height 12
type input "2025/09/17"
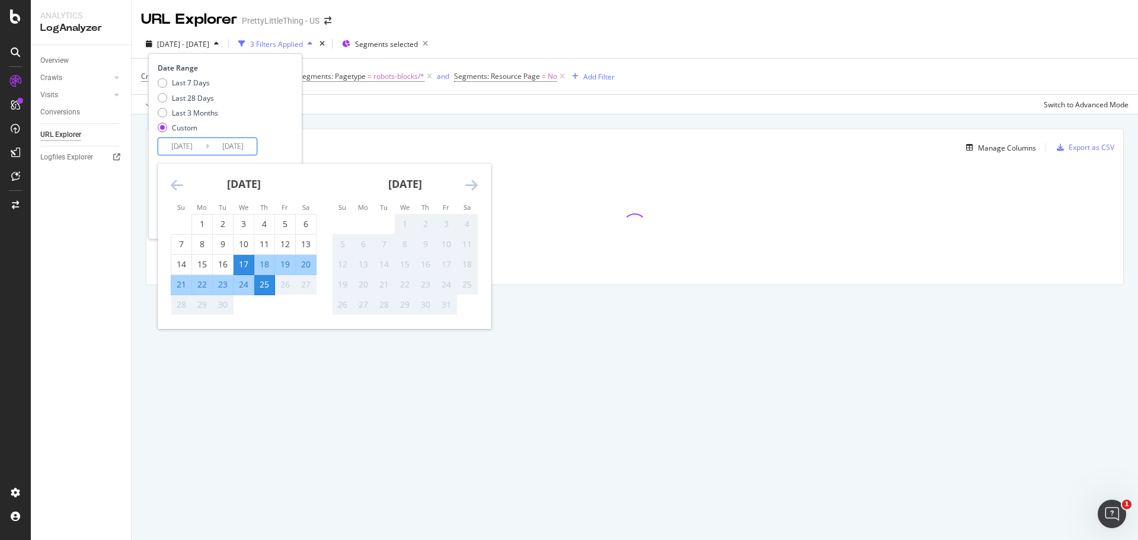
click at [274, 263] on div "18" at bounding box center [264, 264] width 20 height 12
type input "2025/09/18"
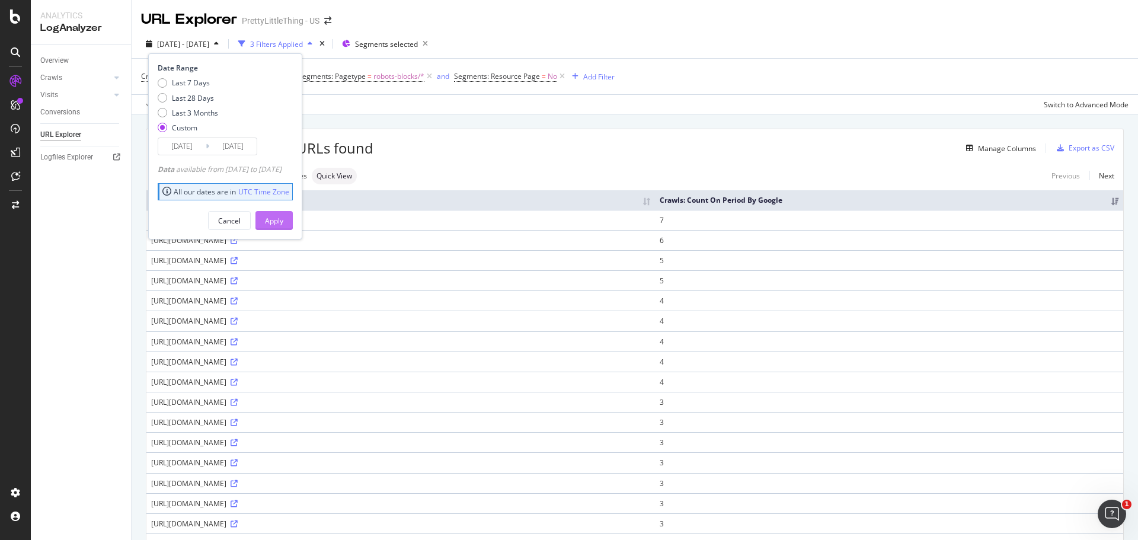
click at [283, 215] on div "Apply" at bounding box center [274, 221] width 18 height 18
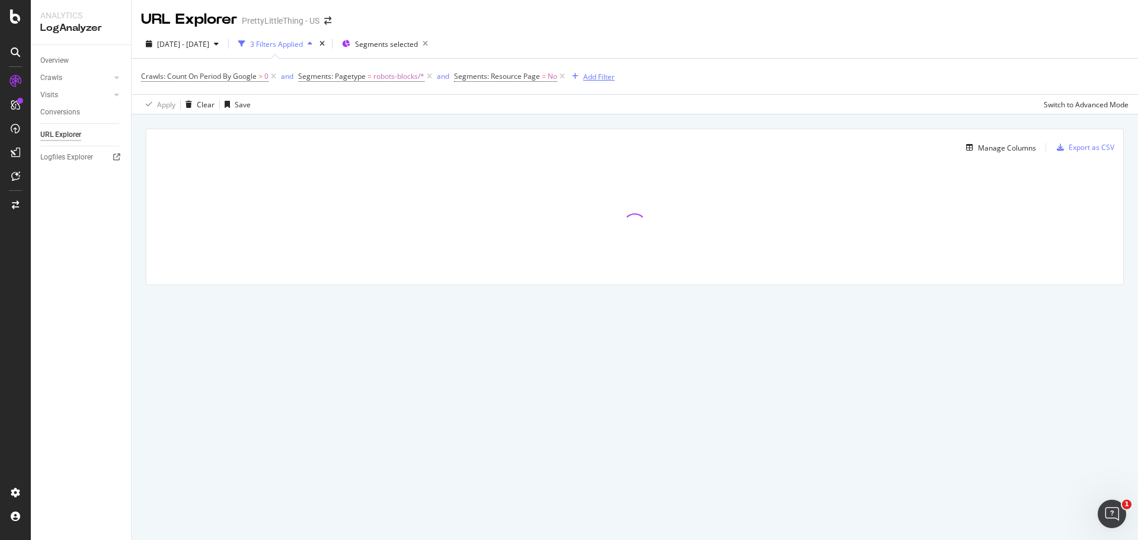
click at [591, 73] on div "Add Filter" at bounding box center [598, 77] width 31 height 10
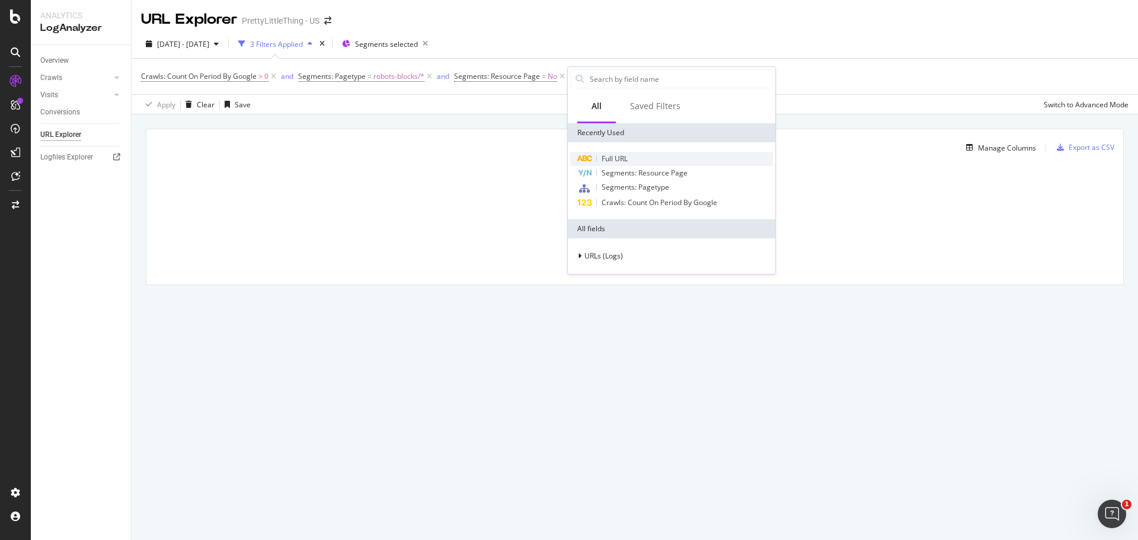
click at [608, 162] on span "Full URL" at bounding box center [615, 159] width 26 height 10
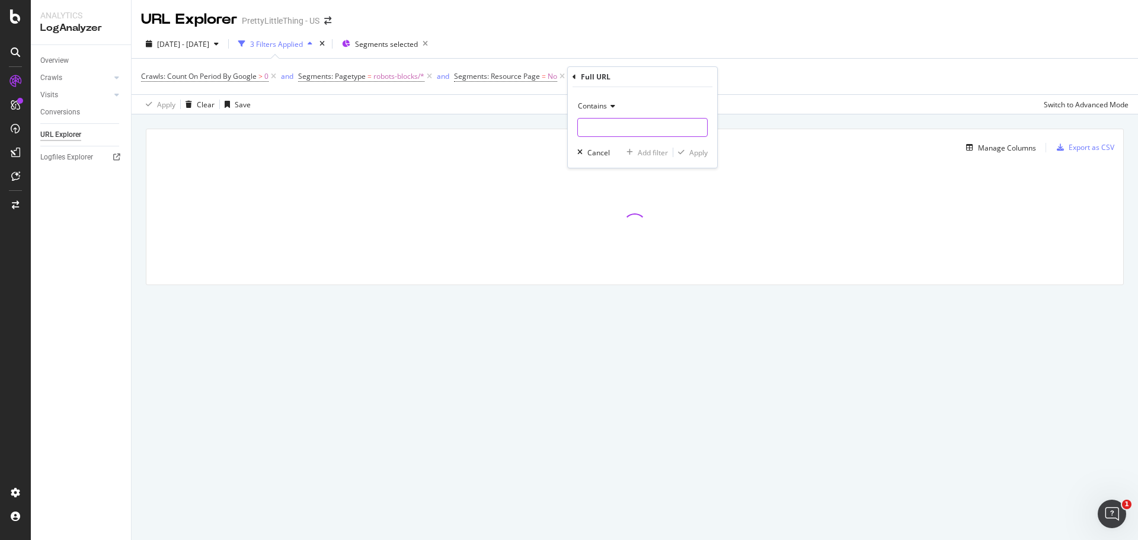
click at [597, 127] on input "text" at bounding box center [642, 127] width 129 height 19
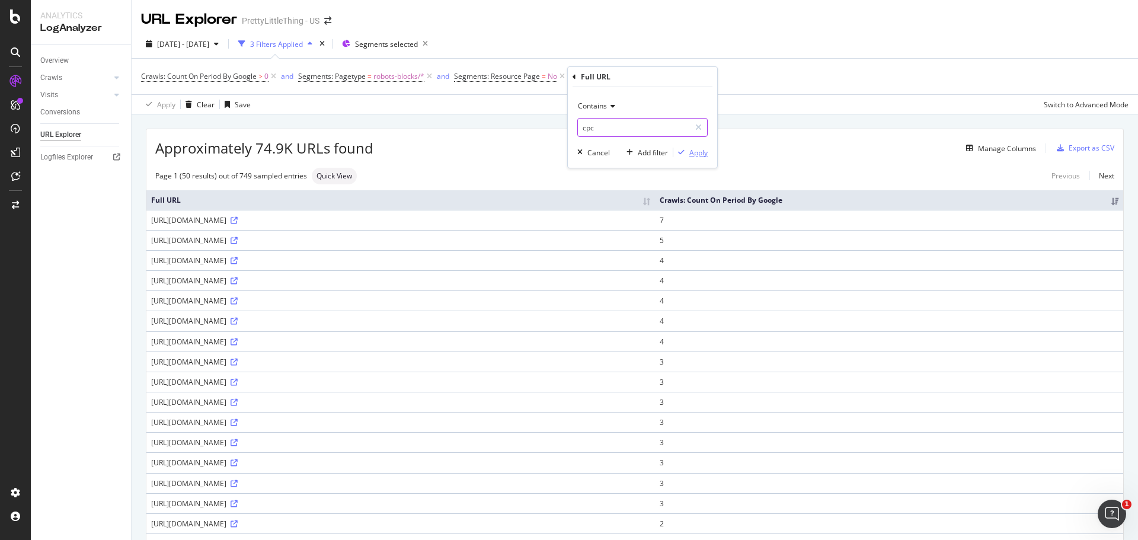
type input "cpc"
click at [698, 151] on div "Apply" at bounding box center [698, 153] width 18 height 10
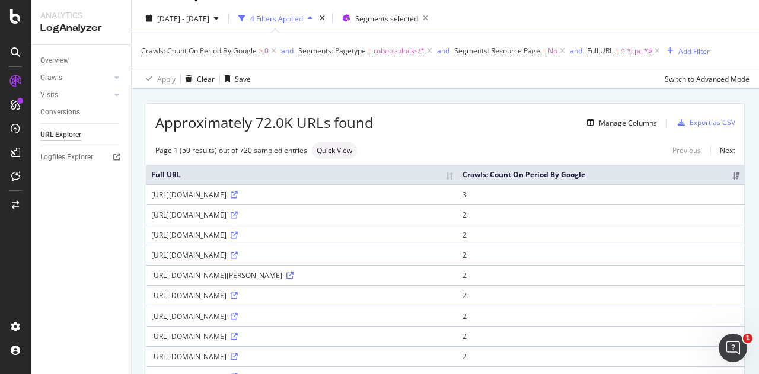
scroll to position [26, 0]
click at [238, 198] on icon at bounding box center [234, 194] width 7 height 7
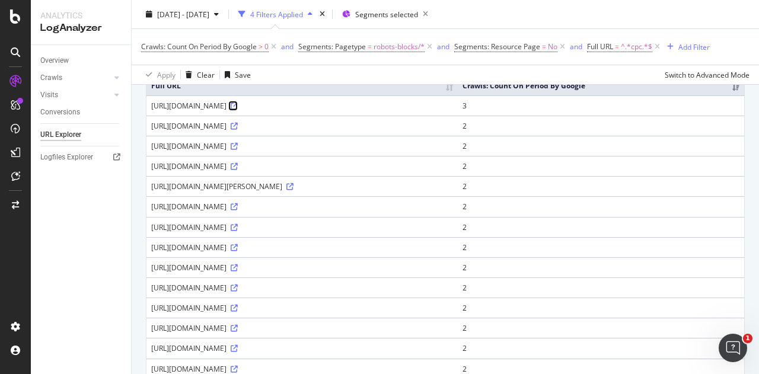
scroll to position [114, 0]
click at [238, 130] on icon at bounding box center [234, 126] width 7 height 7
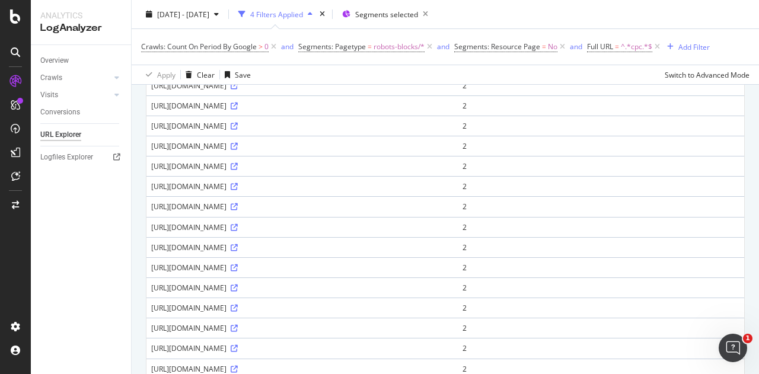
scroll to position [0, 0]
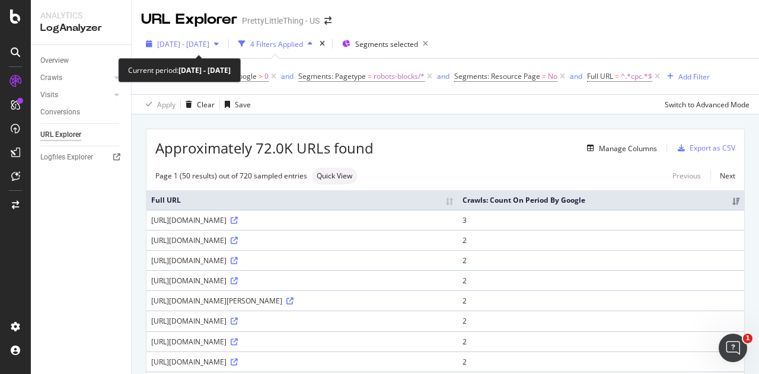
click at [209, 43] on span "2025 Sep. 17th - Sep. 18th" at bounding box center [183, 44] width 52 height 10
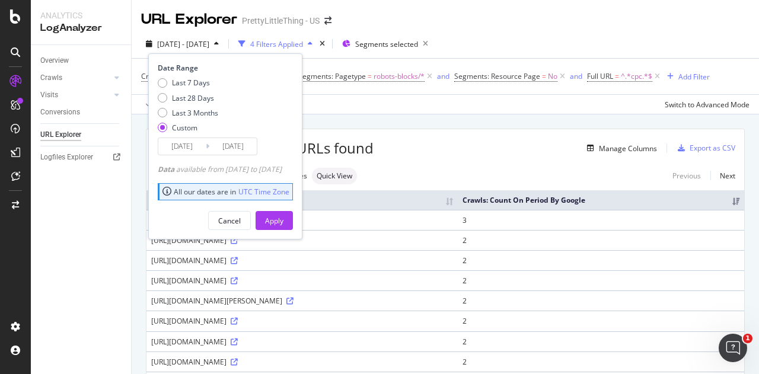
click at [184, 138] on div "2025/09/17 Navigate forward to interact with the calendar and select a date. Pr…" at bounding box center [208, 147] width 100 height 18
click at [185, 141] on input "2025/09/17" at bounding box center [181, 146] width 47 height 17
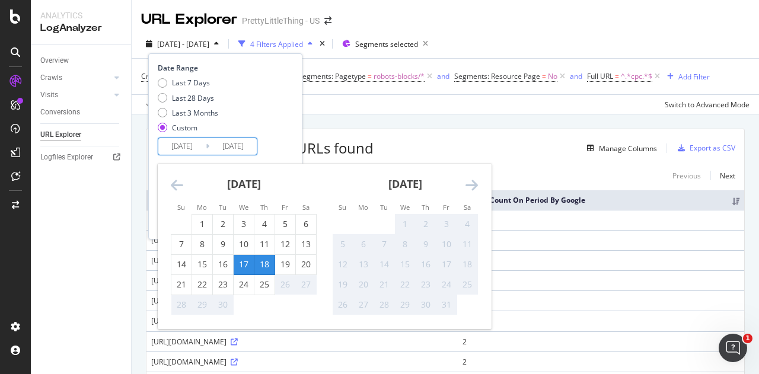
click at [181, 178] on icon "Move backward to switch to the previous month." at bounding box center [177, 185] width 12 height 14
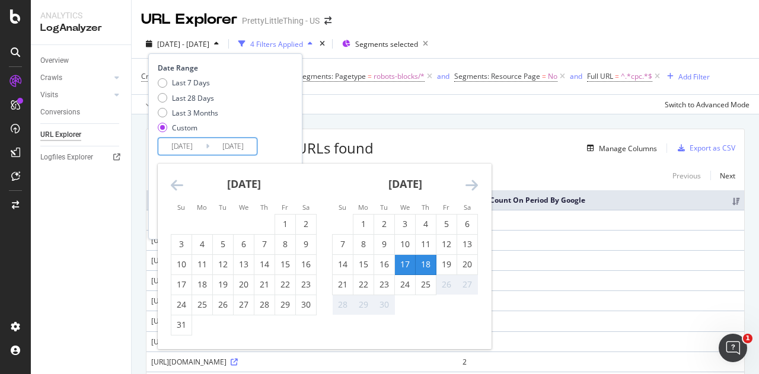
click at [181, 178] on icon "Move backward to switch to the previous month." at bounding box center [177, 185] width 12 height 14
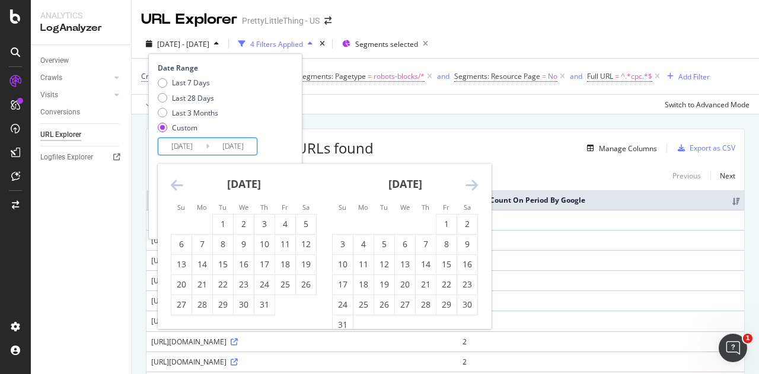
click at [181, 178] on icon "Move backward to switch to the previous month." at bounding box center [177, 185] width 12 height 14
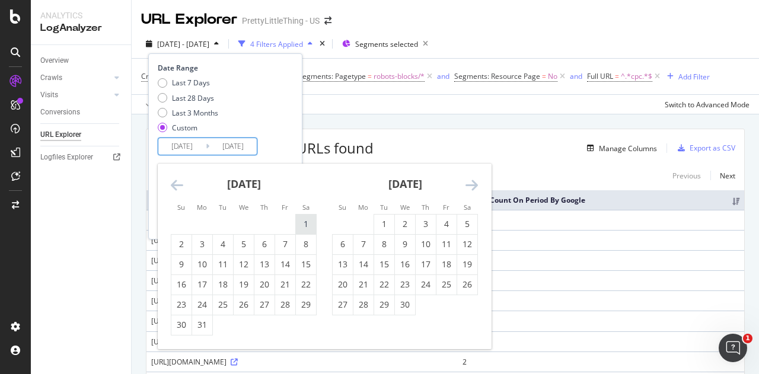
click at [307, 222] on div "1" at bounding box center [306, 224] width 20 height 12
type input "[DATE]"
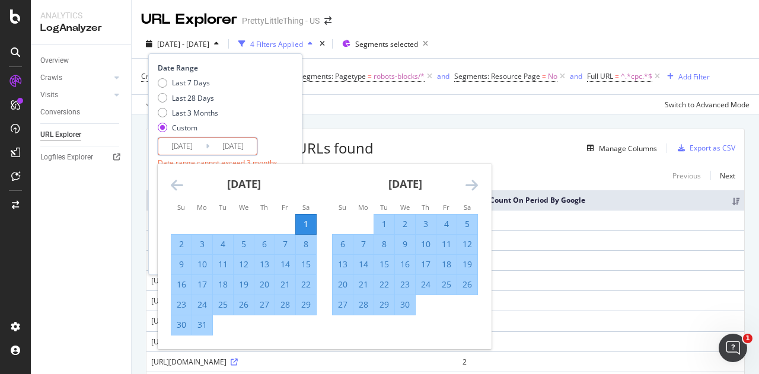
click at [475, 184] on icon "Move forward to switch to the next month." at bounding box center [471, 185] width 12 height 14
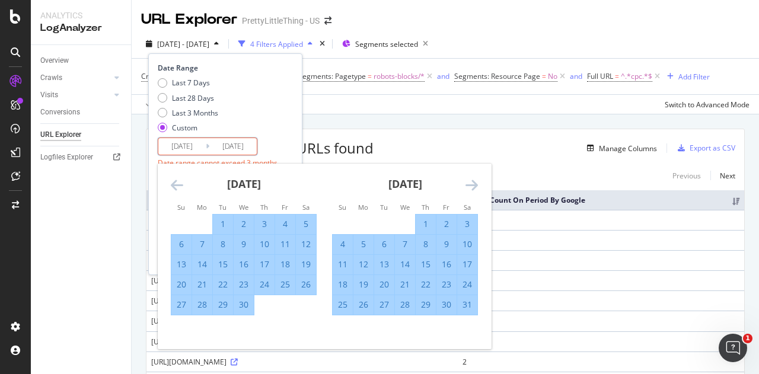
click at [475, 184] on icon "Move forward to switch to the next month." at bounding box center [471, 185] width 12 height 14
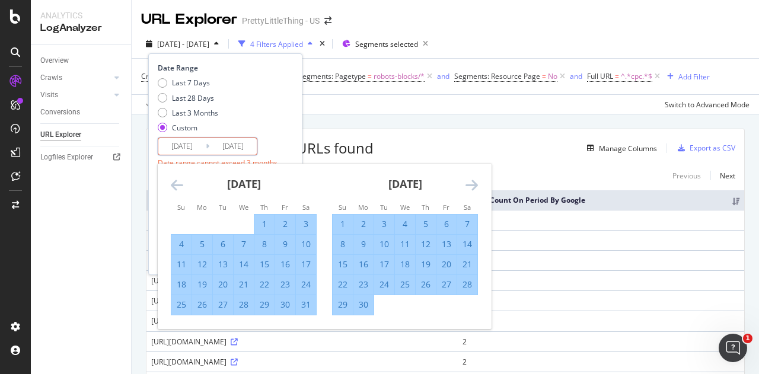
click at [475, 184] on icon "Move forward to switch to the next month." at bounding box center [471, 185] width 12 height 14
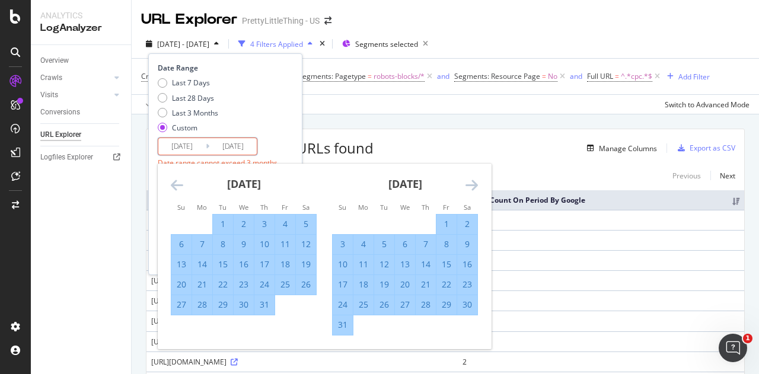
click at [345, 321] on div "31" at bounding box center [343, 325] width 20 height 12
type input "2025/08/31"
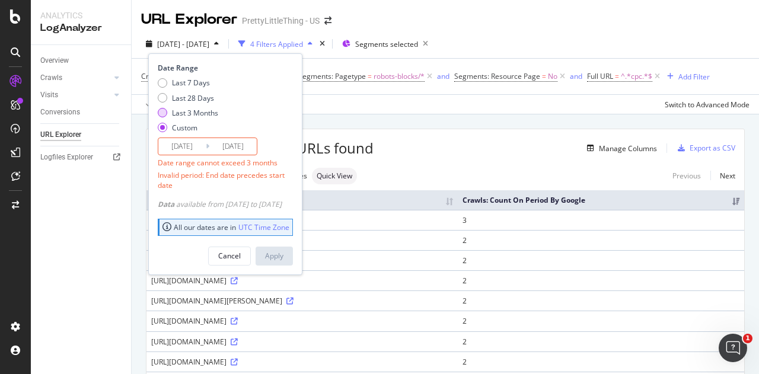
click at [205, 110] on div "Last 3 Months" at bounding box center [195, 113] width 46 height 10
type input "2025/06/26"
type input "[DATE]"
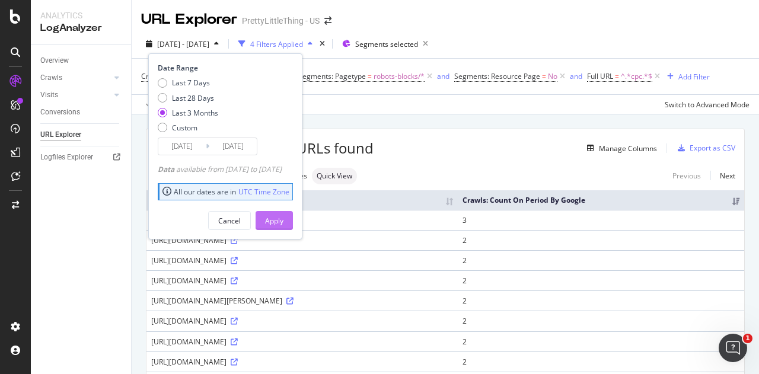
click at [283, 221] on div "Apply" at bounding box center [274, 221] width 18 height 10
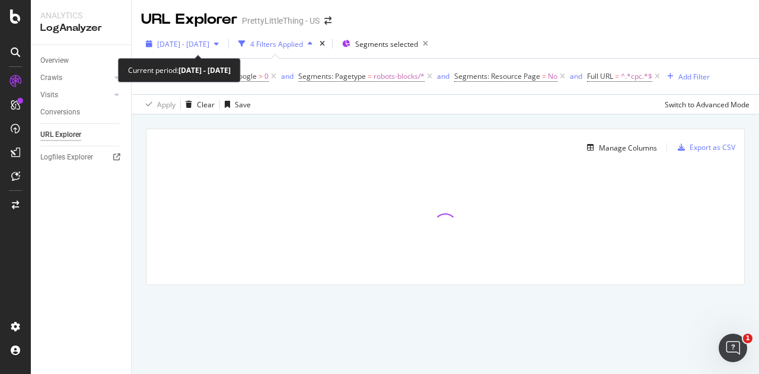
click at [213, 49] on div "2025 Jun. 26th - Sep. 25th" at bounding box center [182, 44] width 82 height 18
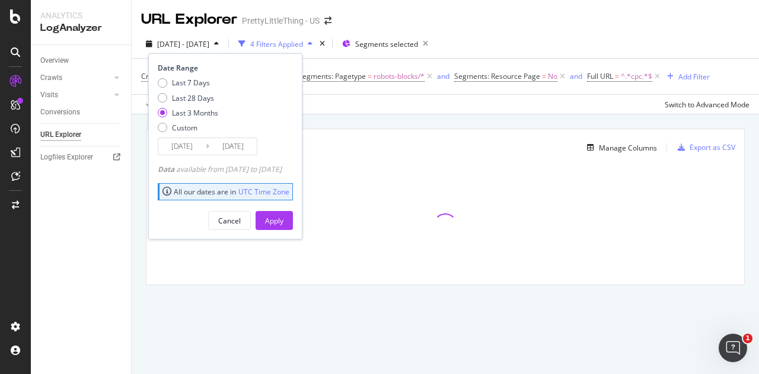
click at [189, 139] on input "2025/06/26" at bounding box center [181, 146] width 47 height 17
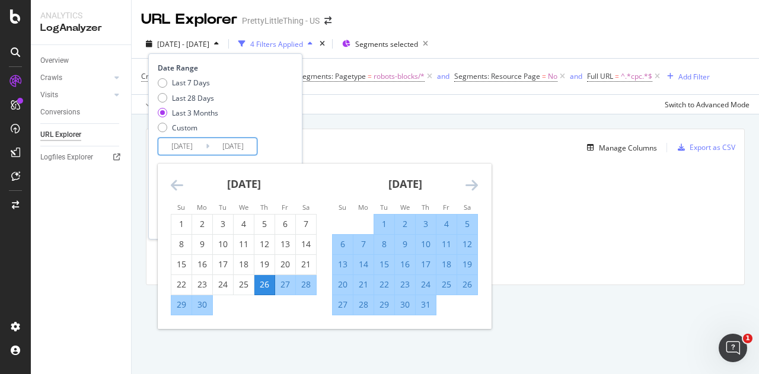
click at [475, 188] on icon "Move forward to switch to the next month." at bounding box center [471, 185] width 12 height 14
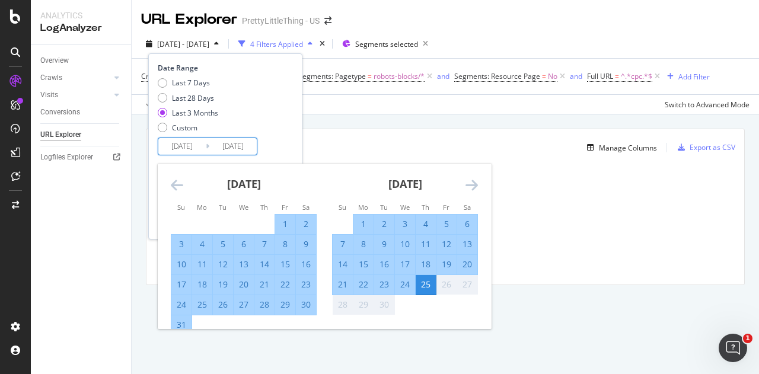
click at [475, 188] on icon "Move forward to switch to the next month." at bounding box center [471, 185] width 12 height 14
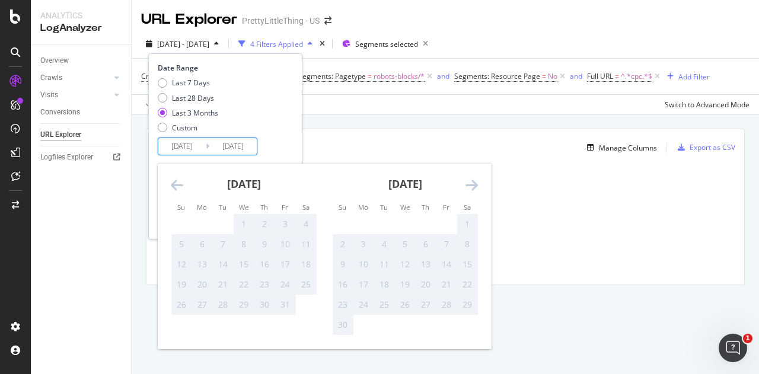
click at [178, 187] on icon "Move backward to switch to the previous month." at bounding box center [177, 185] width 12 height 14
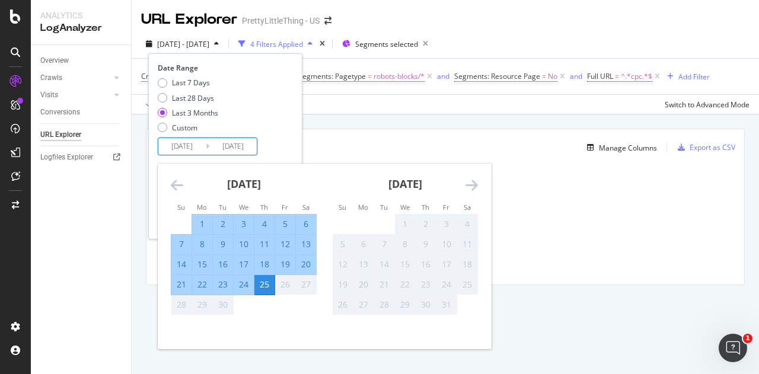
click at [203, 222] on div "1" at bounding box center [202, 224] width 20 height 12
click at [178, 181] on icon "Move backward to switch to the previous month." at bounding box center [177, 185] width 12 height 14
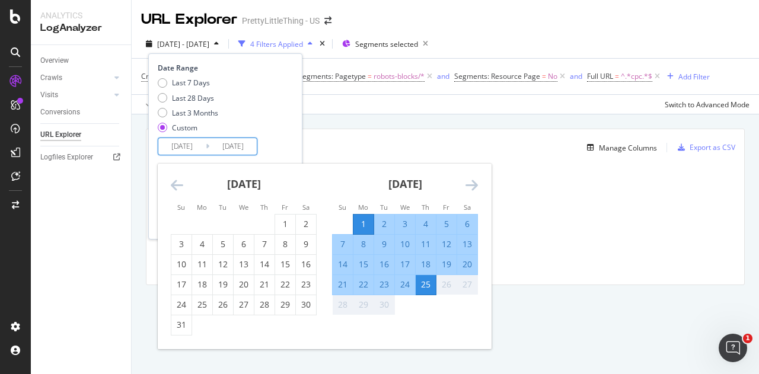
click at [178, 181] on icon "Move backward to switch to the previous month." at bounding box center [177, 185] width 12 height 14
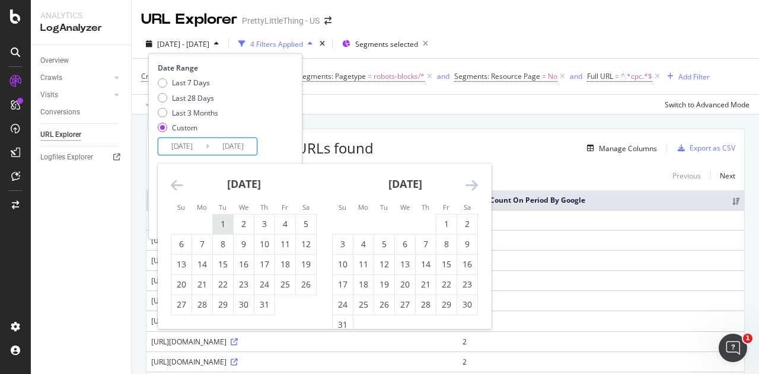
click at [220, 225] on div "1" at bounding box center [223, 224] width 20 height 12
type input "2025/07/01"
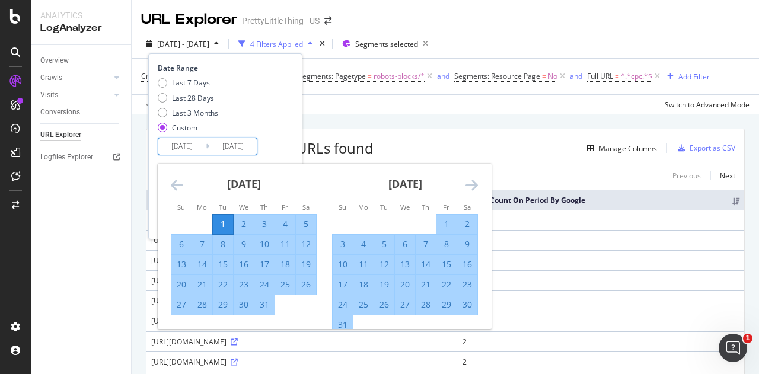
click at [347, 322] on div "31" at bounding box center [343, 325] width 20 height 12
type input "2025/08/31"
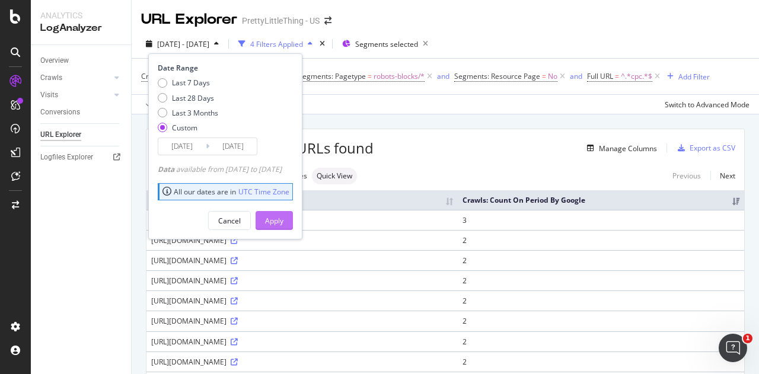
click at [283, 216] on div "Apply" at bounding box center [274, 221] width 18 height 10
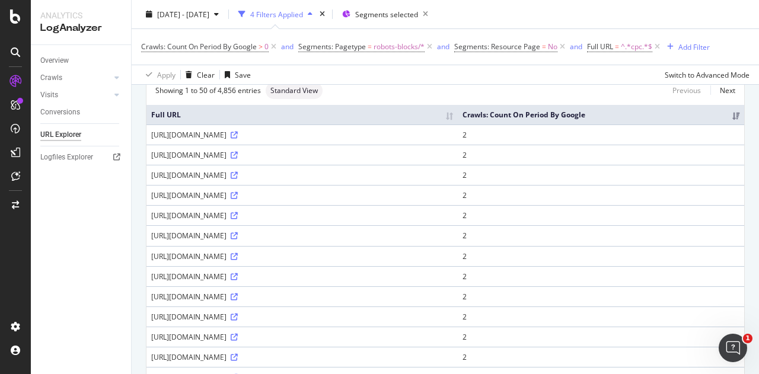
scroll to position [114, 0]
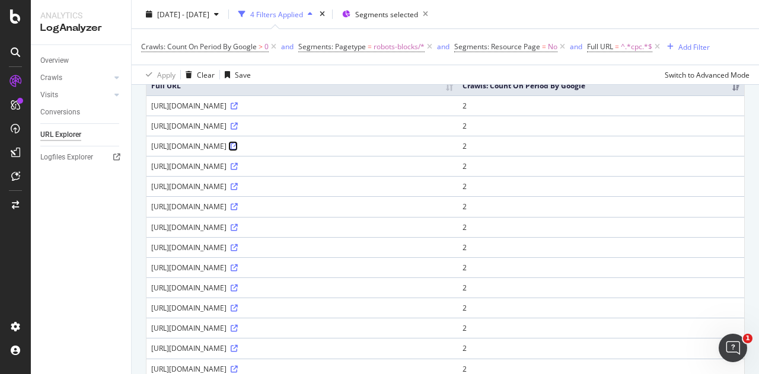
click at [238, 150] on icon at bounding box center [234, 146] width 7 height 7
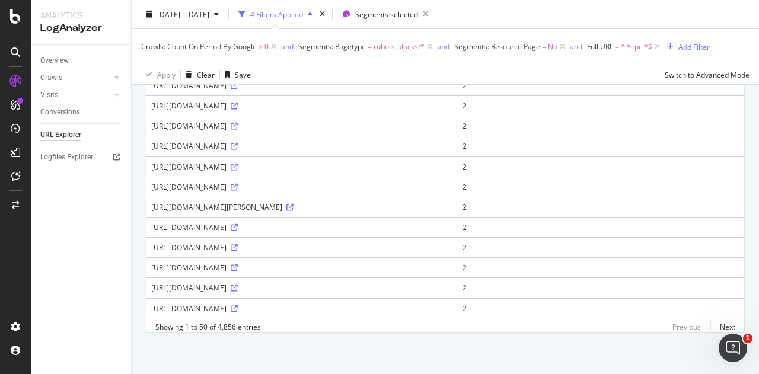
scroll to position [930, 0]
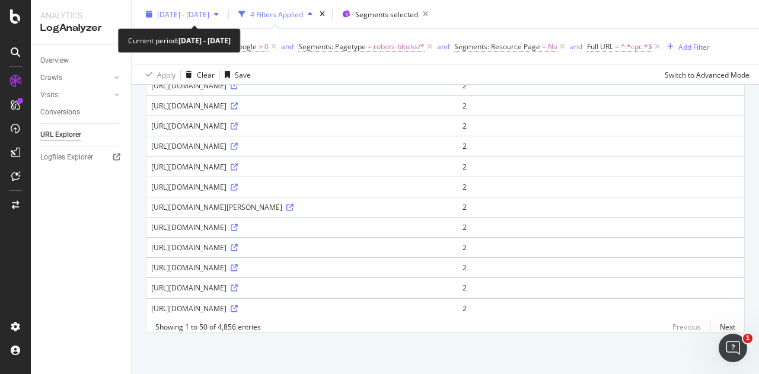
click at [209, 11] on span "2025 Jul. 1st - Aug. 31st" at bounding box center [183, 14] width 52 height 10
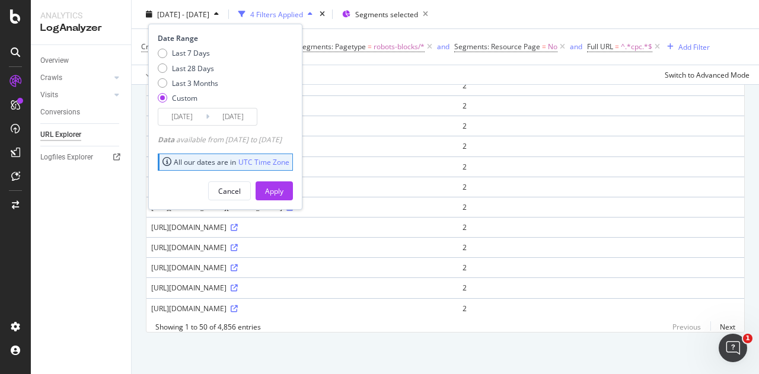
click at [180, 108] on div "2025/07/01 Navigate forward to interact with the calendar and select a date. Pr…" at bounding box center [208, 117] width 100 height 18
click at [188, 112] on input "2025/07/01" at bounding box center [181, 116] width 47 height 17
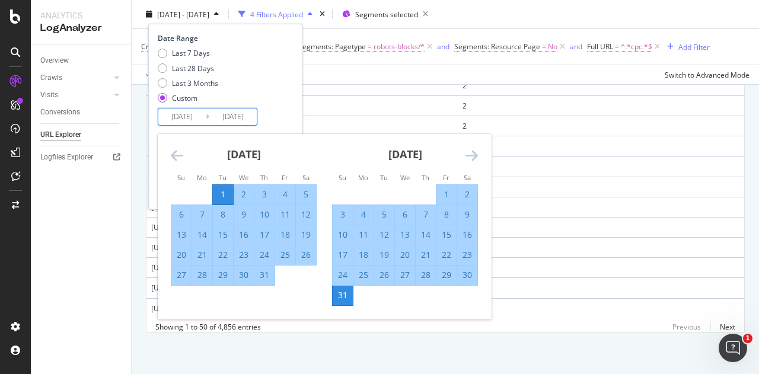
click at [477, 154] on icon "Move forward to switch to the next month." at bounding box center [471, 155] width 12 height 14
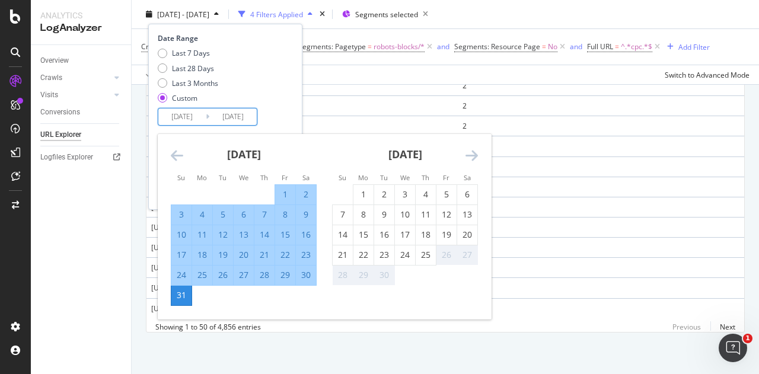
click at [477, 154] on icon "Move forward to switch to the next month." at bounding box center [471, 155] width 12 height 14
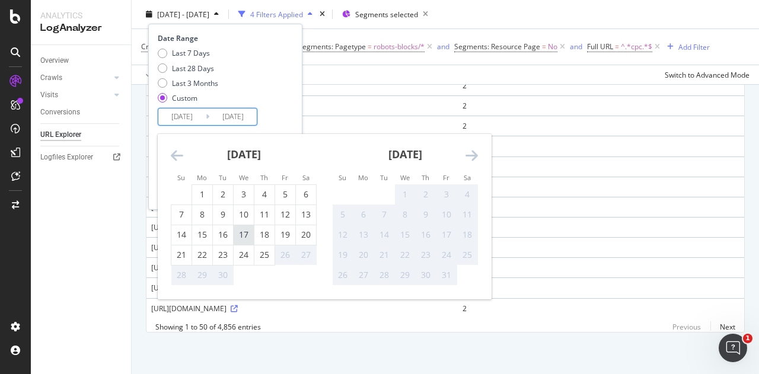
click at [249, 232] on div "17" at bounding box center [244, 235] width 20 height 12
type input "2025/09/17"
click at [261, 237] on div "18" at bounding box center [264, 235] width 20 height 12
type input "2025/09/18"
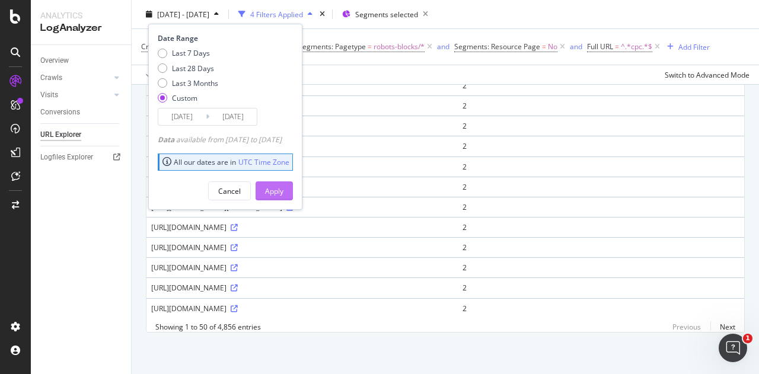
click at [283, 188] on div "Apply" at bounding box center [274, 191] width 18 height 10
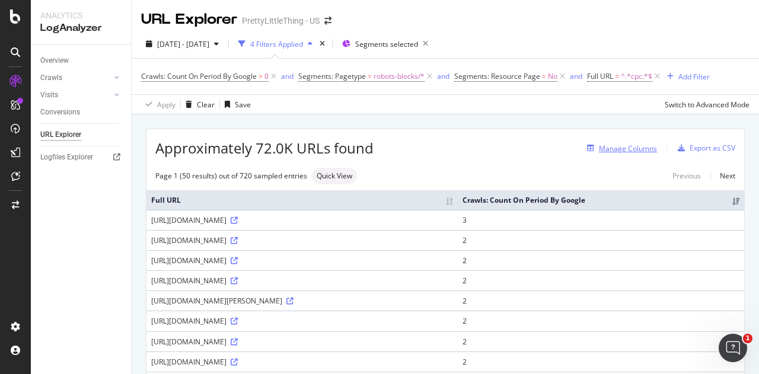
click at [639, 145] on div "Manage Columns" at bounding box center [628, 148] width 58 height 10
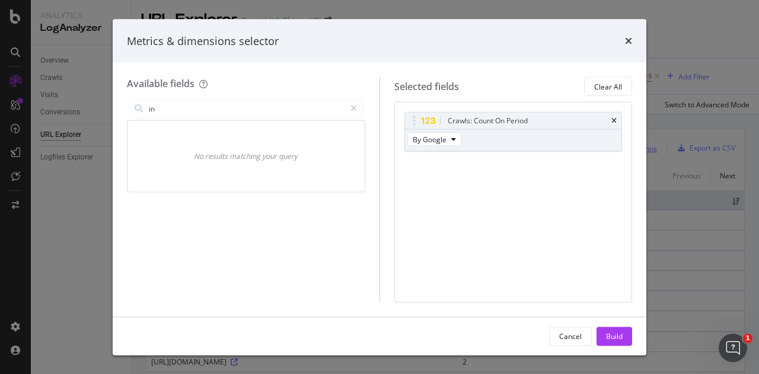
type input "i"
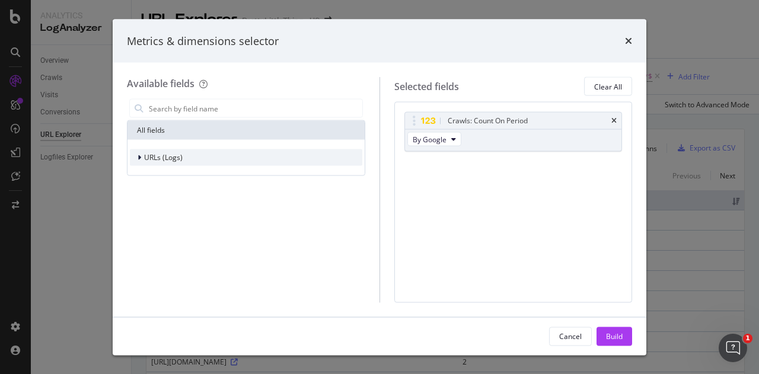
click at [327, 159] on div "URLs (Logs)" at bounding box center [246, 157] width 232 height 17
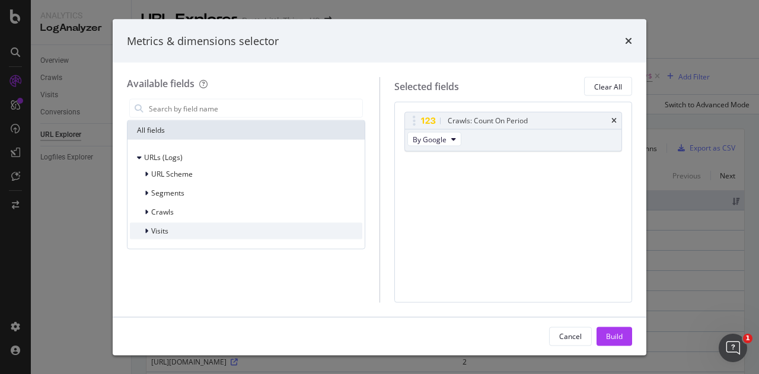
click at [298, 227] on div "Visits" at bounding box center [246, 231] width 232 height 17
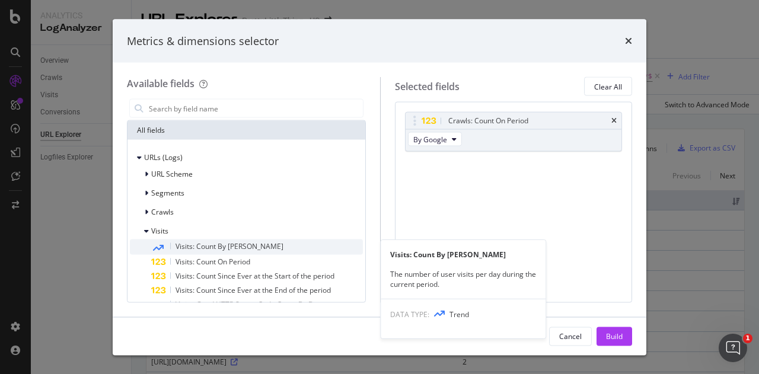
click at [301, 242] on div "Visits: Count By Day" at bounding box center [257, 246] width 212 height 15
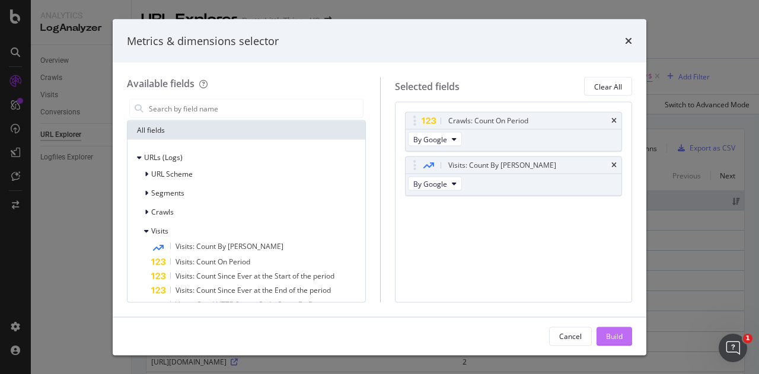
click at [621, 342] on div "Build" at bounding box center [614, 336] width 17 height 18
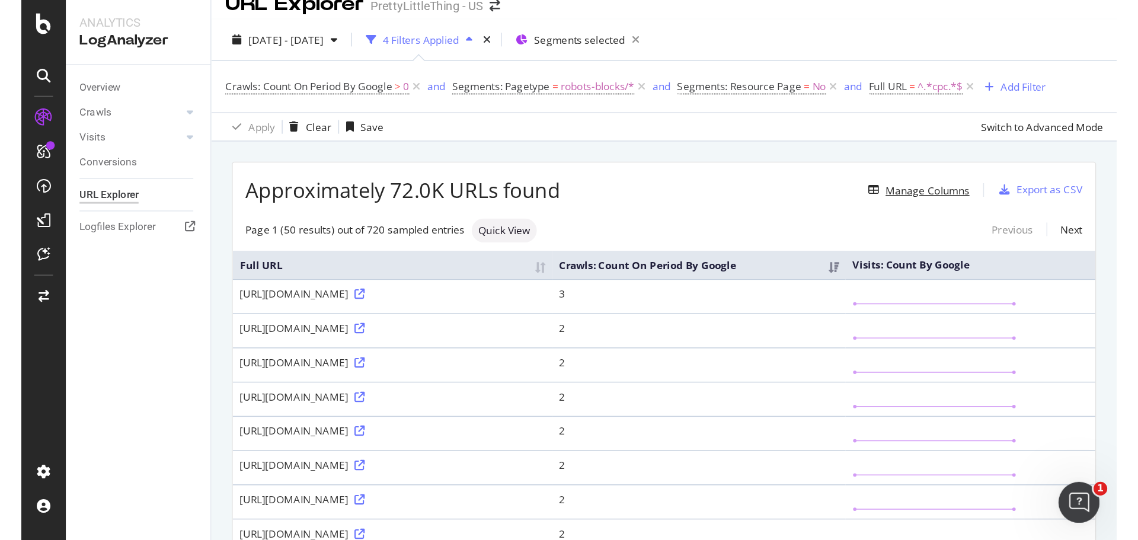
scroll to position [18, 0]
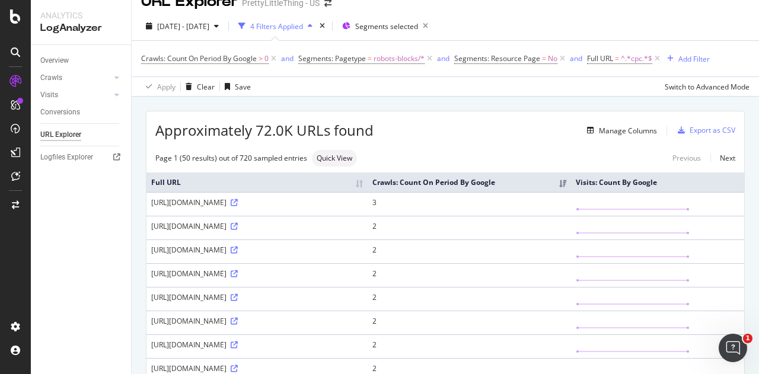
click at [529, 93] on div "Apply Clear Save Switch to Advanced Mode" at bounding box center [445, 86] width 627 height 20
click at [505, 93] on div "Apply Clear Save Switch to Advanced Mode" at bounding box center [445, 86] width 627 height 20
click at [512, 91] on div "Apply Clear Save Switch to Advanced Mode" at bounding box center [445, 86] width 627 height 20
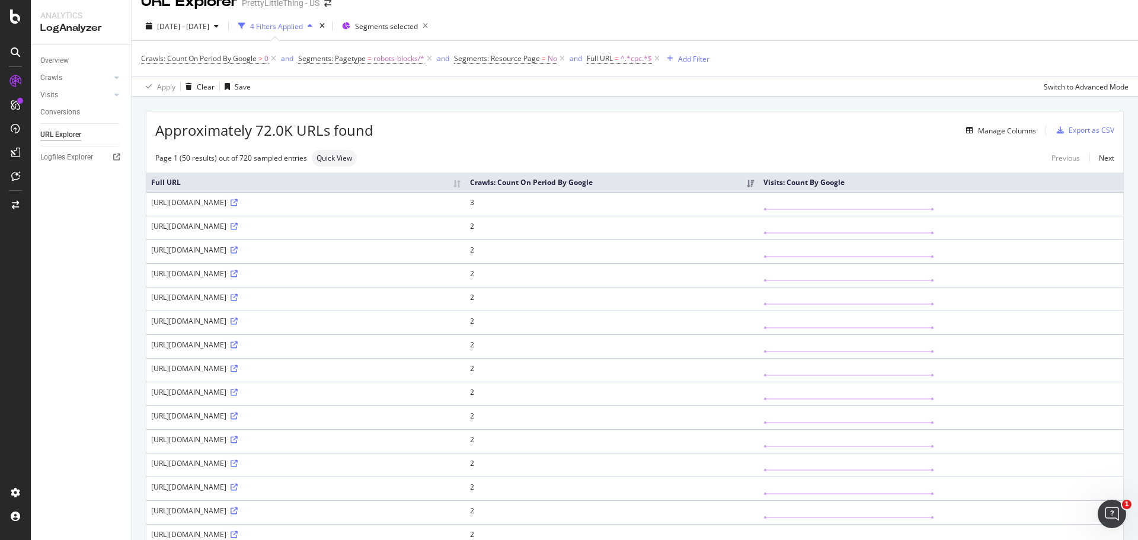
drag, startPoint x: 305, startPoint y: 234, endPoint x: 255, endPoint y: 237, distance: 50.5
click at [255, 207] on div "https://www.prettylittlething.us/catalogsearch/result?q=bardot%20bodysuit&utm_s…" at bounding box center [305, 202] width 309 height 10
click at [455, 139] on div "Approximately 72.0K URLs found Manage Columns Export as CSV" at bounding box center [634, 125] width 977 height 29
drag, startPoint x: 429, startPoint y: 455, endPoint x: 674, endPoint y: 470, distance: 245.2
click at [461, 326] on div "https://www.prettylittlething.us/catalogsearch/result?q=blush%20dresses&utm_sou…" at bounding box center [305, 321] width 309 height 10
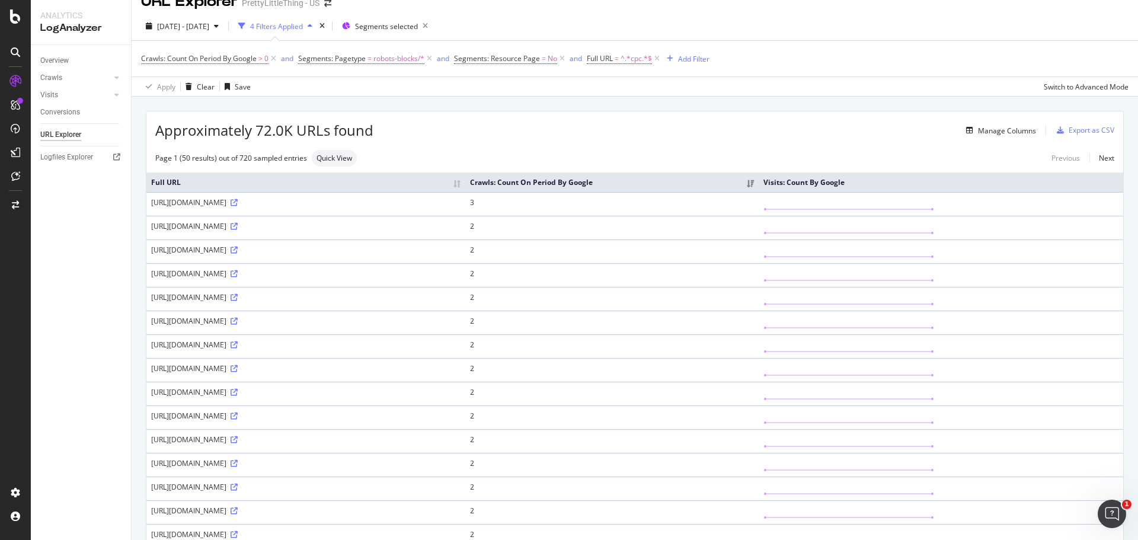
click at [461, 326] on div "https://www.prettylittlething.us/catalogsearch/result?q=blush%20dresses&utm_sou…" at bounding box center [305, 321] width 309 height 10
click at [557, 152] on div "Page 1 (50 results) out of 720 sampled entries Quick View Previous Next" at bounding box center [634, 158] width 977 height 17
click at [331, 231] on div "https://www.prettylittlething.us/catalogsearch/result/?q=orange&utm_source=goog…" at bounding box center [305, 226] width 309 height 10
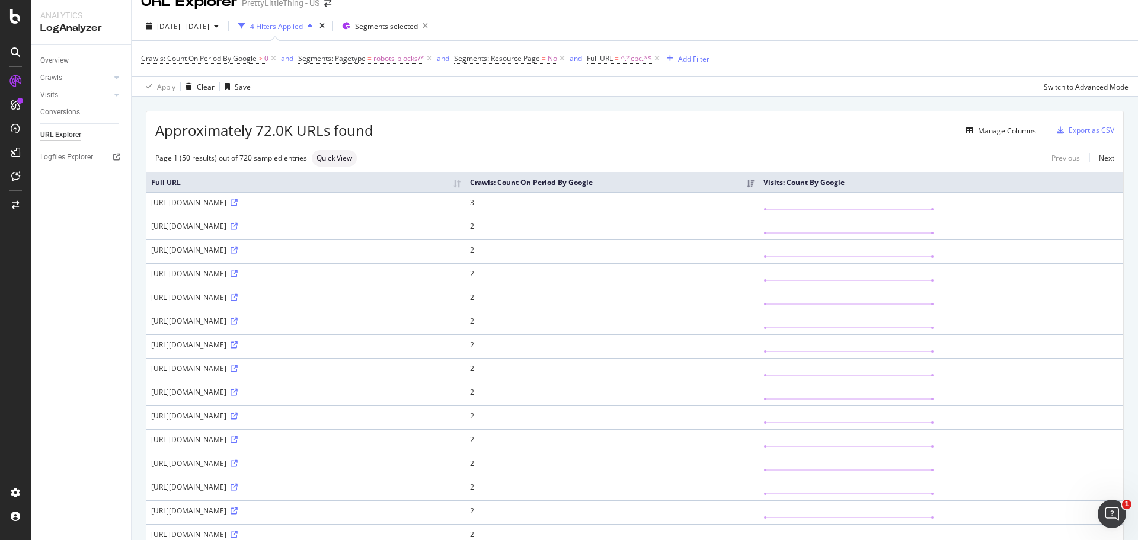
drag, startPoint x: 331, startPoint y: 276, endPoint x: 529, endPoint y: 298, distance: 199.2
click at [461, 231] on div "https://www.prettylittlething.us/catalogsearch/result/?q=orange&utm_source=goog…" at bounding box center [305, 226] width 309 height 10
drag, startPoint x: 267, startPoint y: 300, endPoint x: 336, endPoint y: 263, distance: 78.2
click at [336, 239] on td "https://www.prettylittlething.us/catalogsearch/result/?q=orange&utm_source=goog…" at bounding box center [305, 228] width 319 height 24
click at [545, 132] on div "Manage Columns" at bounding box center [704, 130] width 663 height 14
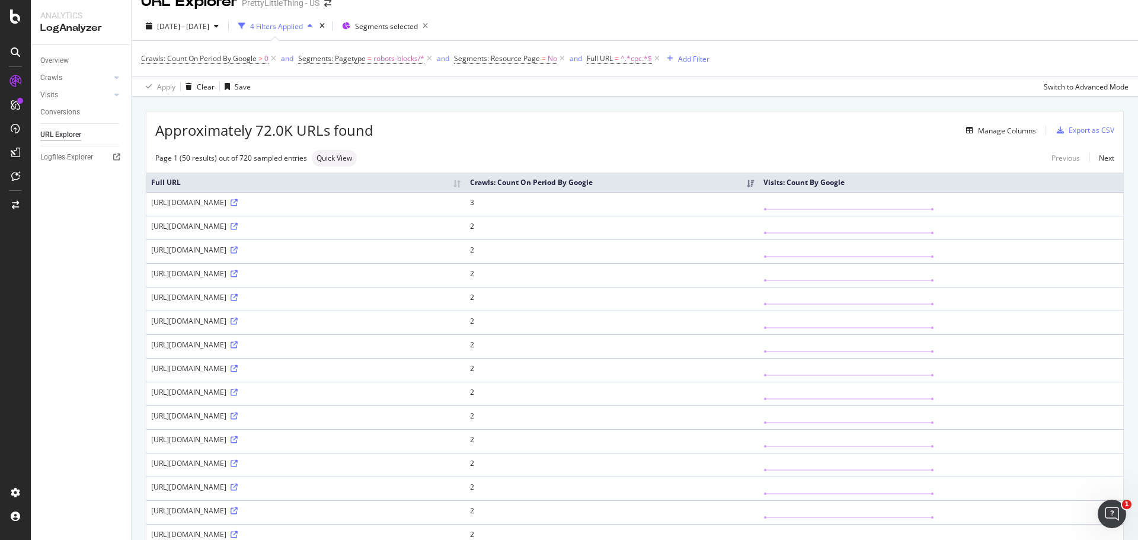
drag, startPoint x: 255, startPoint y: 274, endPoint x: 373, endPoint y: 263, distance: 118.5
click at [373, 239] on td "https://www.prettylittlething.us/catalogsearch/result/?q=orange&utm_source=goog…" at bounding box center [305, 228] width 319 height 24
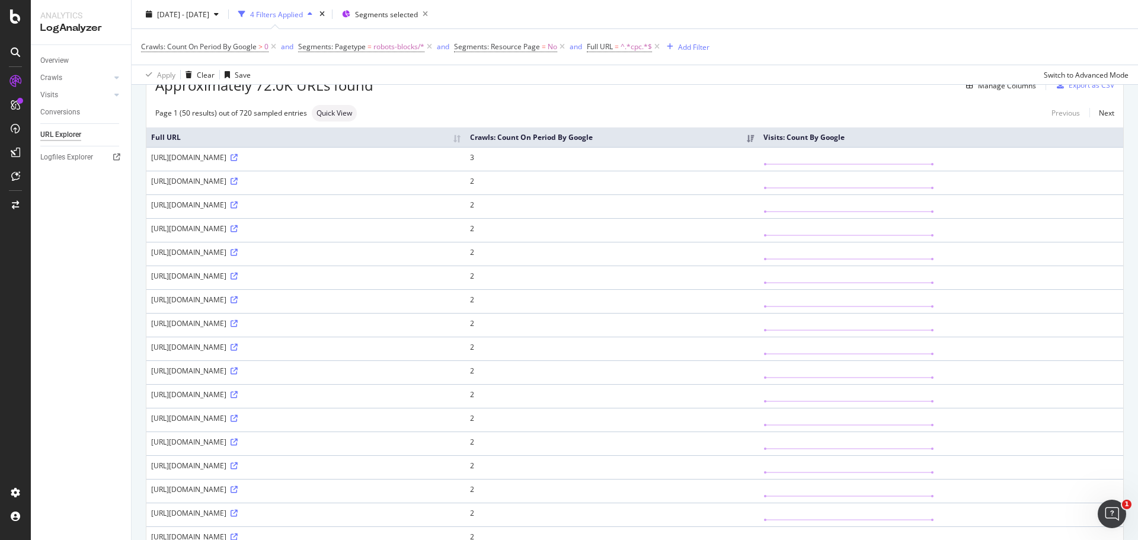
scroll to position [0, 0]
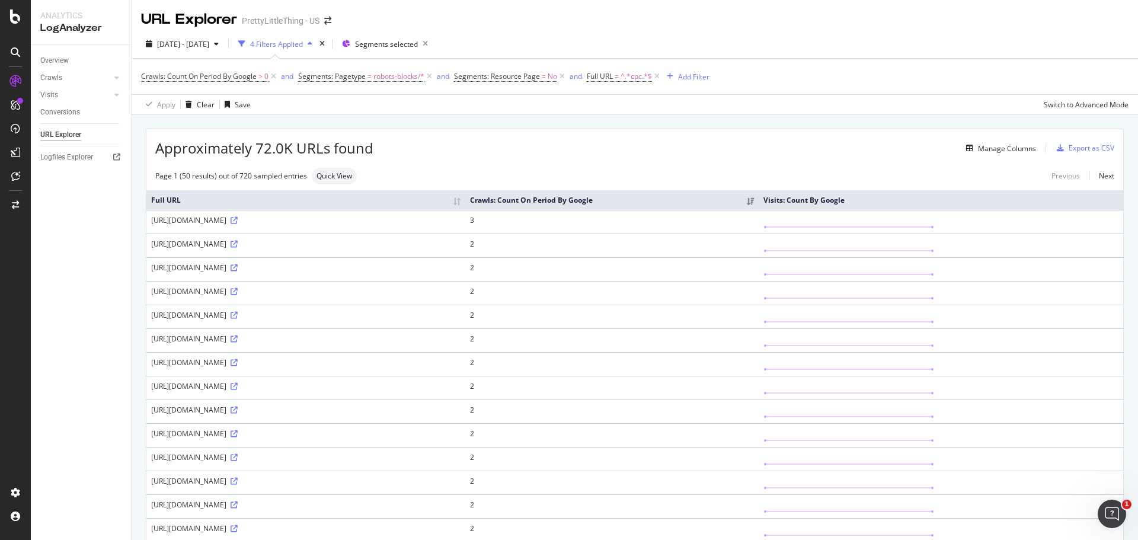
click at [547, 145] on div "Manage Columns" at bounding box center [704, 148] width 663 height 14
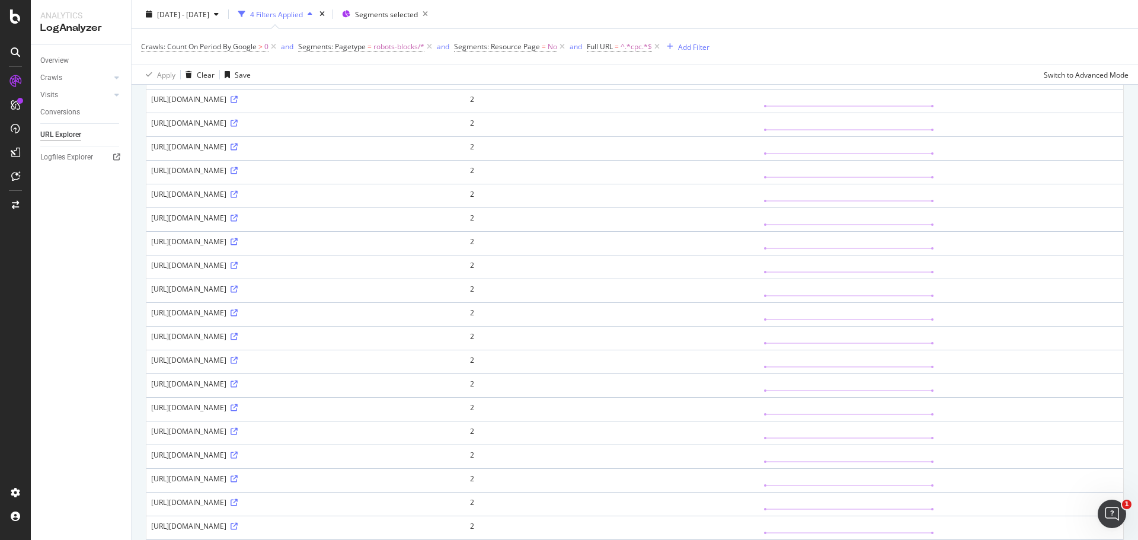
scroll to position [533, 0]
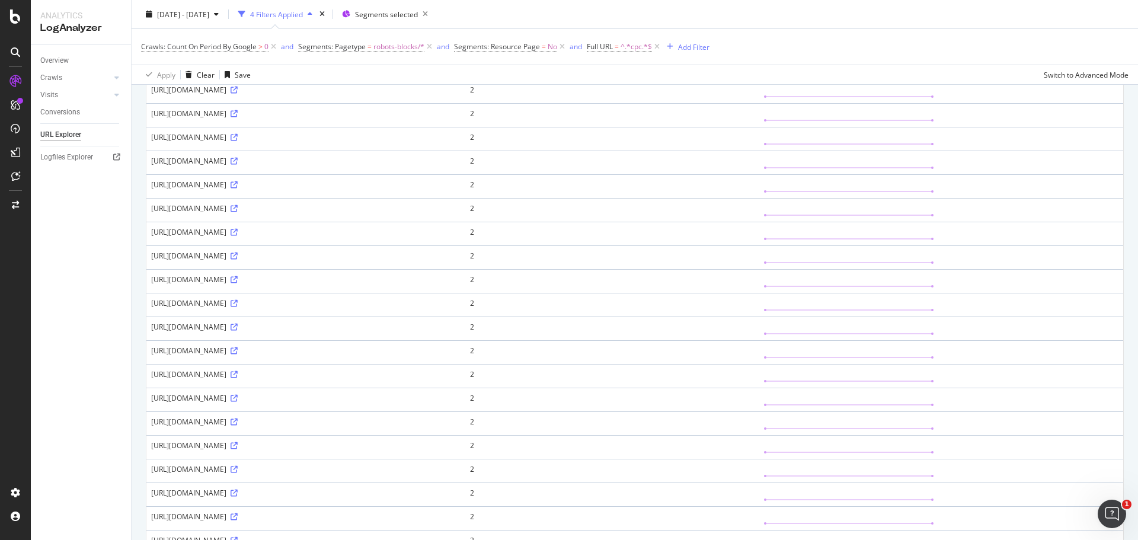
drag, startPoint x: 346, startPoint y: 400, endPoint x: 471, endPoint y: 394, distance: 125.2
click at [461, 47] on div "https://www.prettylittlething.us/catalogsearch/result?q=fishnet%20shoes&utm_sou…" at bounding box center [305, 42] width 309 height 10
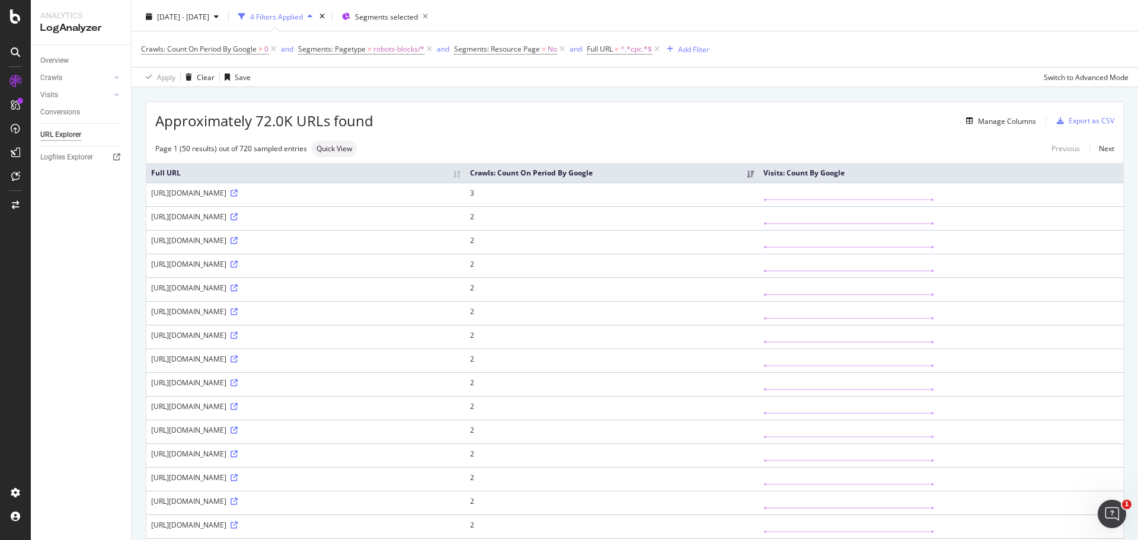
scroll to position [0, 0]
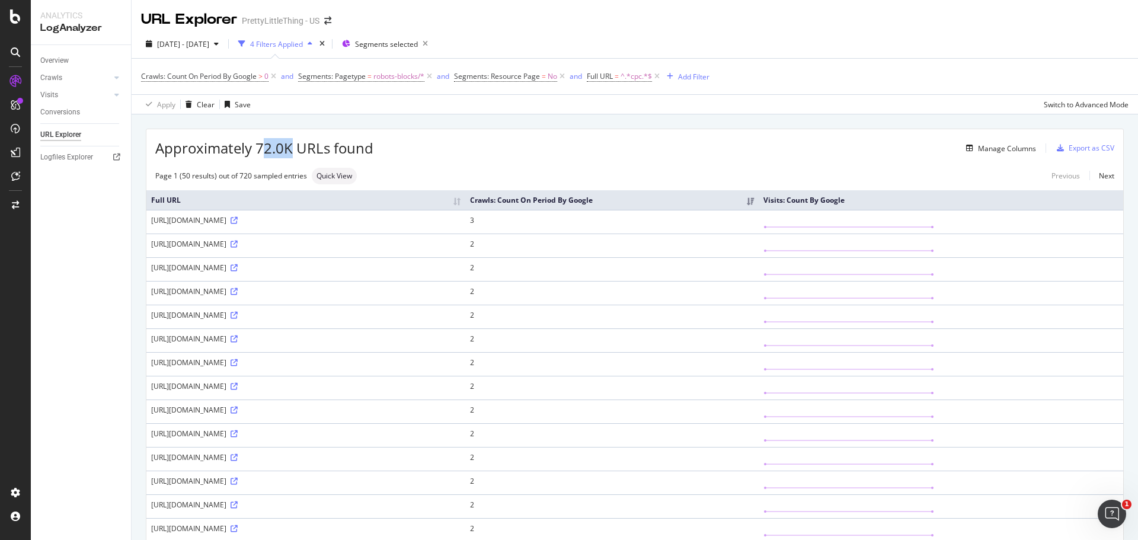
drag, startPoint x: 261, startPoint y: 149, endPoint x: 292, endPoint y: 146, distance: 30.9
click at [292, 146] on span "Approximately 72.0K URLs found" at bounding box center [264, 148] width 218 height 20
click at [600, 143] on div "Manage Columns" at bounding box center [704, 148] width 663 height 14
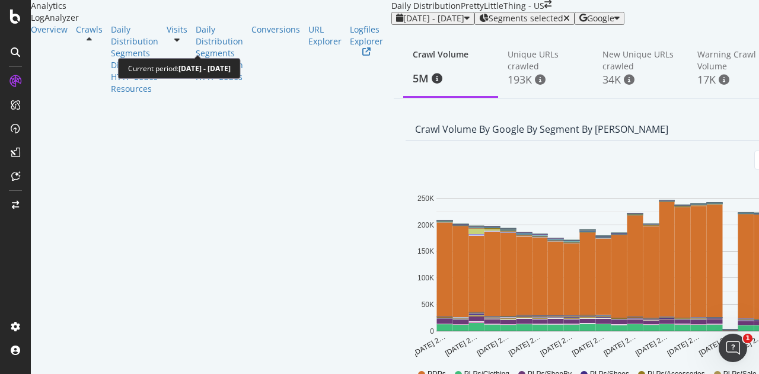
click at [396, 23] on div "2025 Mar. 1st - Mar. 24th" at bounding box center [432, 18] width 73 height 9
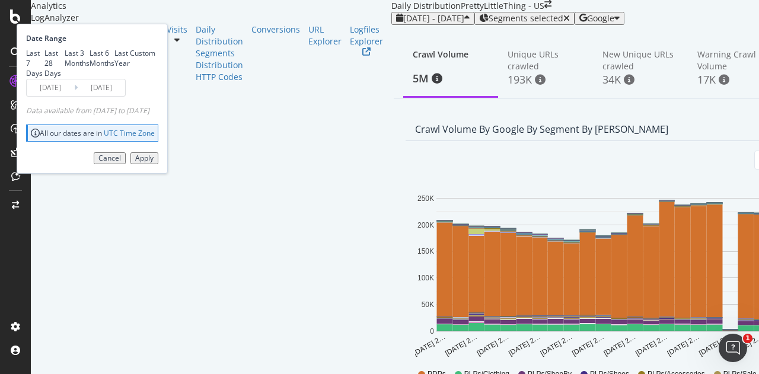
drag, startPoint x: 191, startPoint y: 81, endPoint x: 196, endPoint y: 85, distance: 6.3
click at [44, 78] on div "Last 7 Days" at bounding box center [35, 63] width 18 height 30
type input "2025/09/19"
type input "[DATE]"
click at [65, 78] on div "Last 28 Days" at bounding box center [54, 63] width 20 height 30
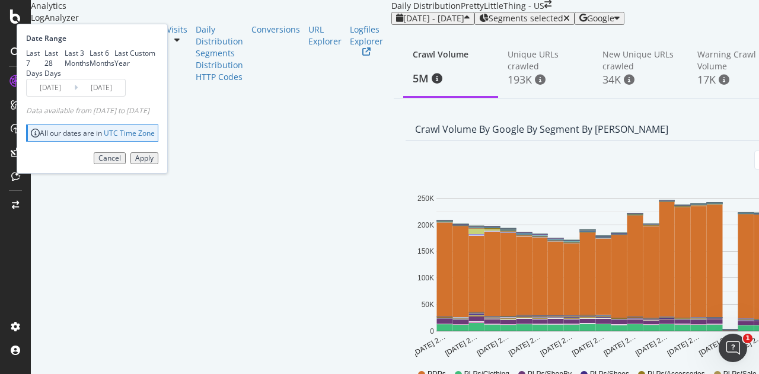
type input "[DATE]"
click at [154, 162] on div "Apply" at bounding box center [144, 158] width 18 height 8
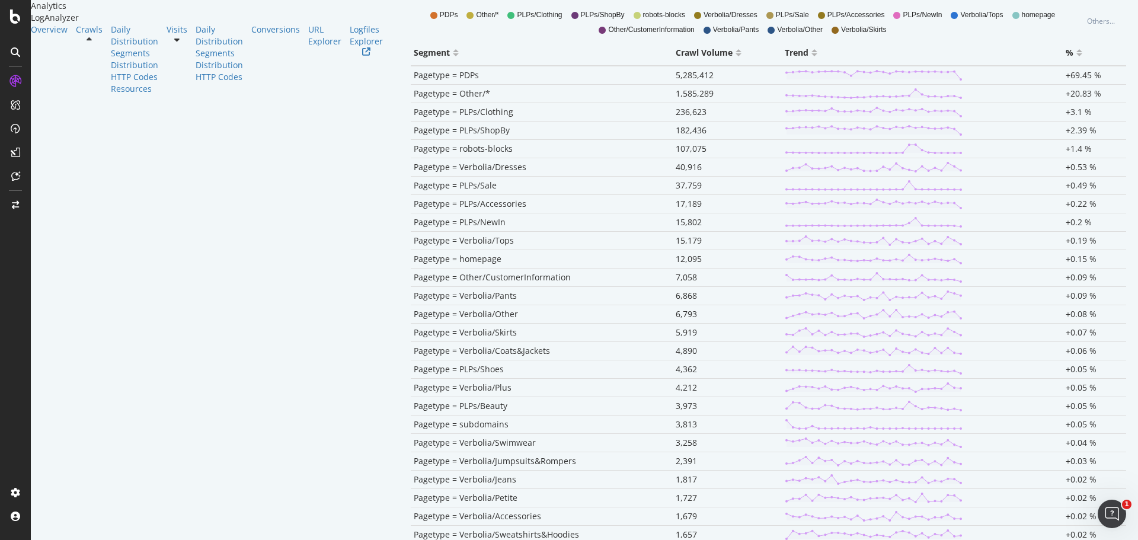
scroll to position [359, 0]
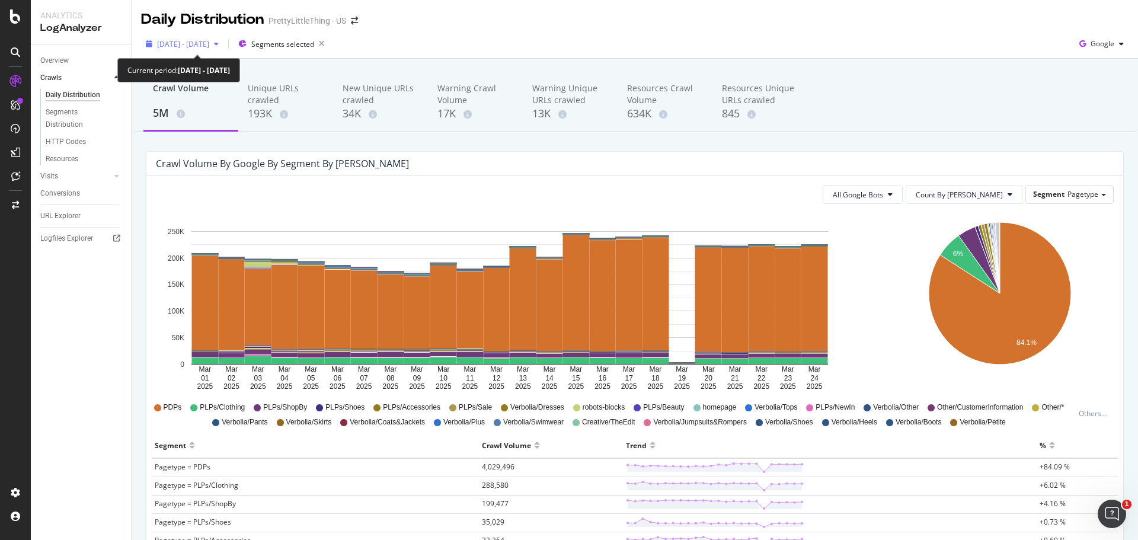
click at [209, 43] on span "[DATE] - [DATE]" at bounding box center [183, 44] width 52 height 10
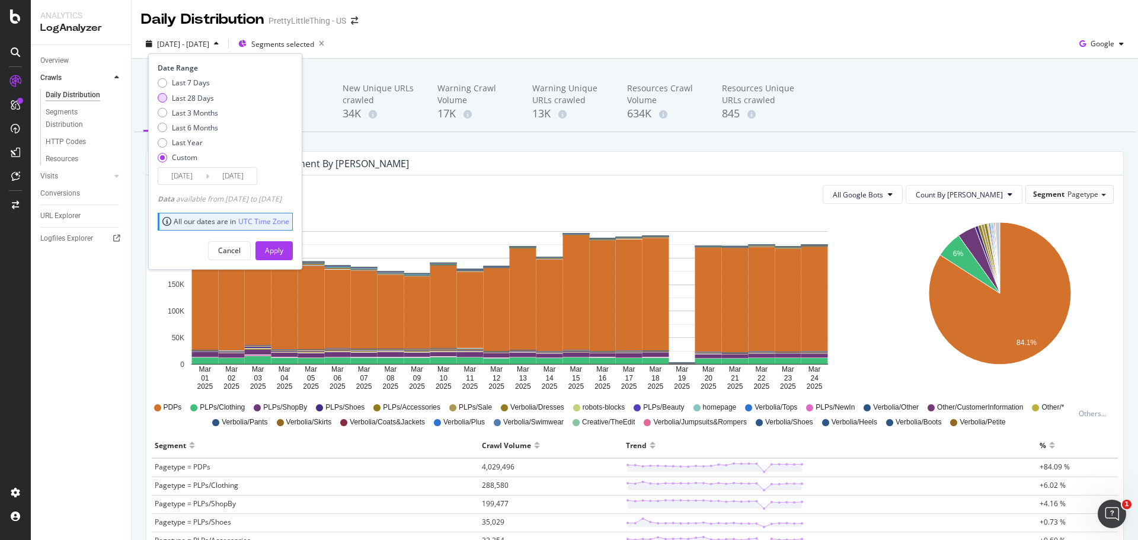
click at [196, 98] on div "Last 28 Days" at bounding box center [193, 98] width 42 height 10
type input "[DATE]"
click at [283, 251] on div "Apply" at bounding box center [274, 250] width 18 height 10
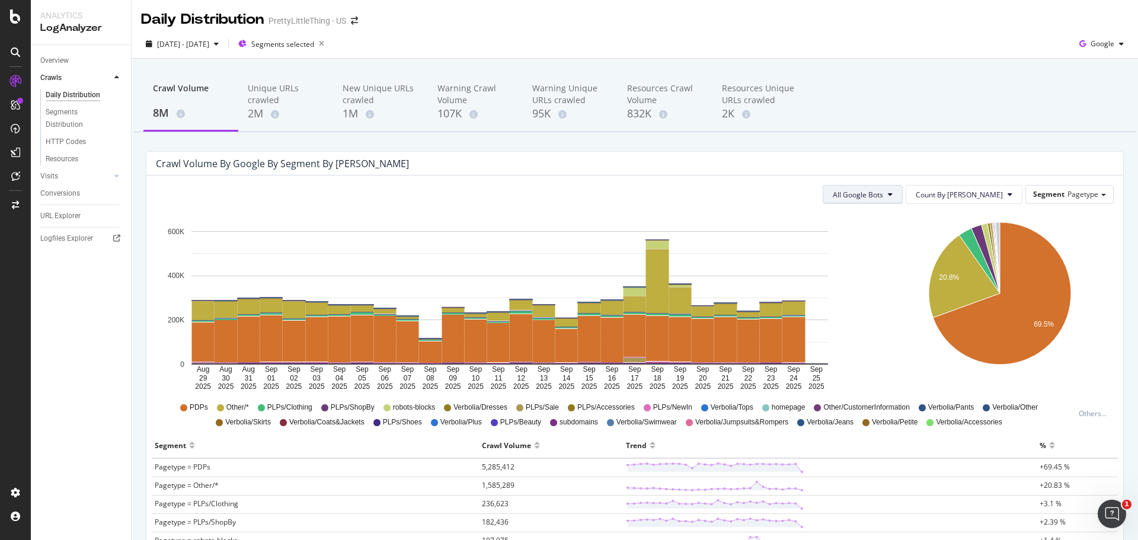
click at [883, 197] on span "All Google Bots" at bounding box center [858, 195] width 50 height 10
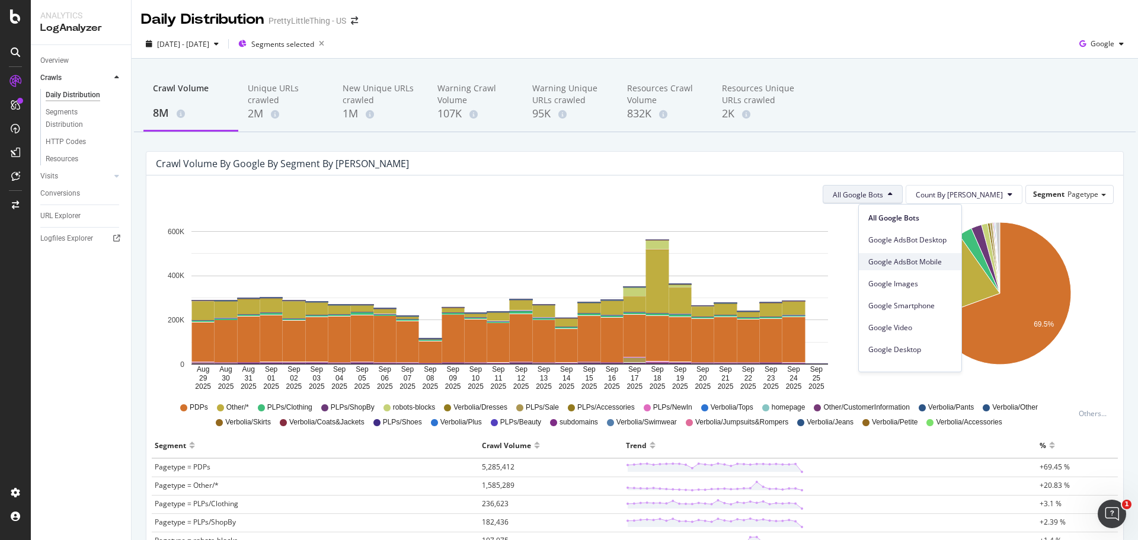
click at [892, 260] on span "Google AdsBot Mobile" at bounding box center [910, 262] width 84 height 11
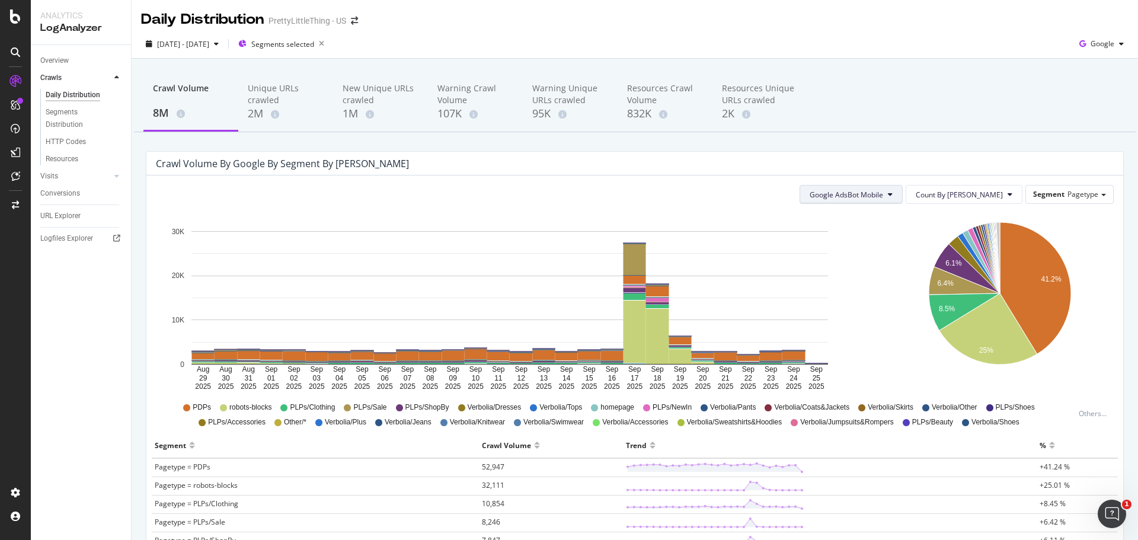
click at [903, 200] on button "Google AdsBot Mobile" at bounding box center [851, 194] width 103 height 19
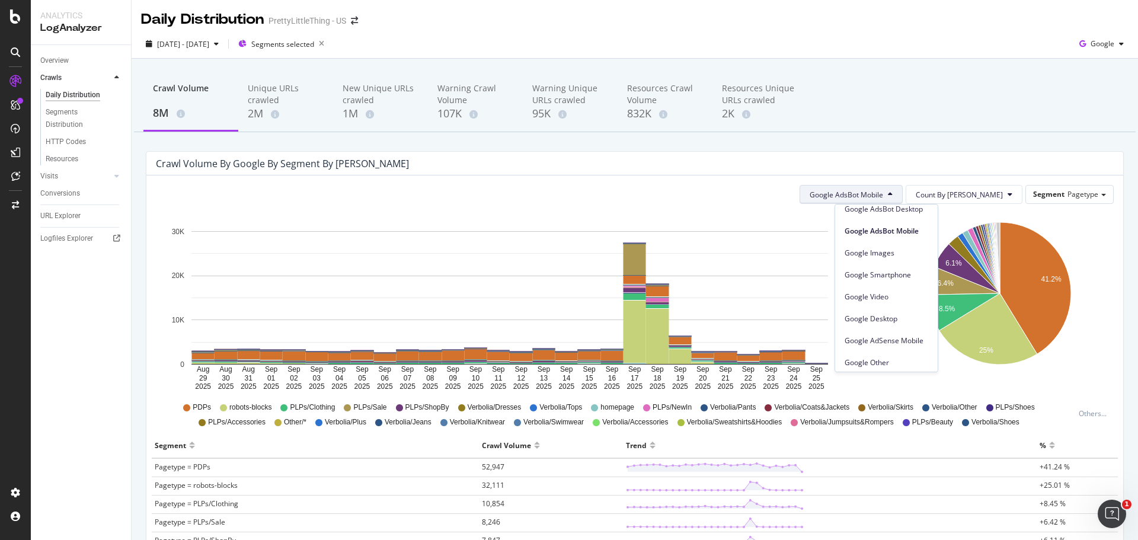
scroll to position [59, 0]
click at [891, 253] on div "Google Smartphone" at bounding box center [886, 246] width 103 height 17
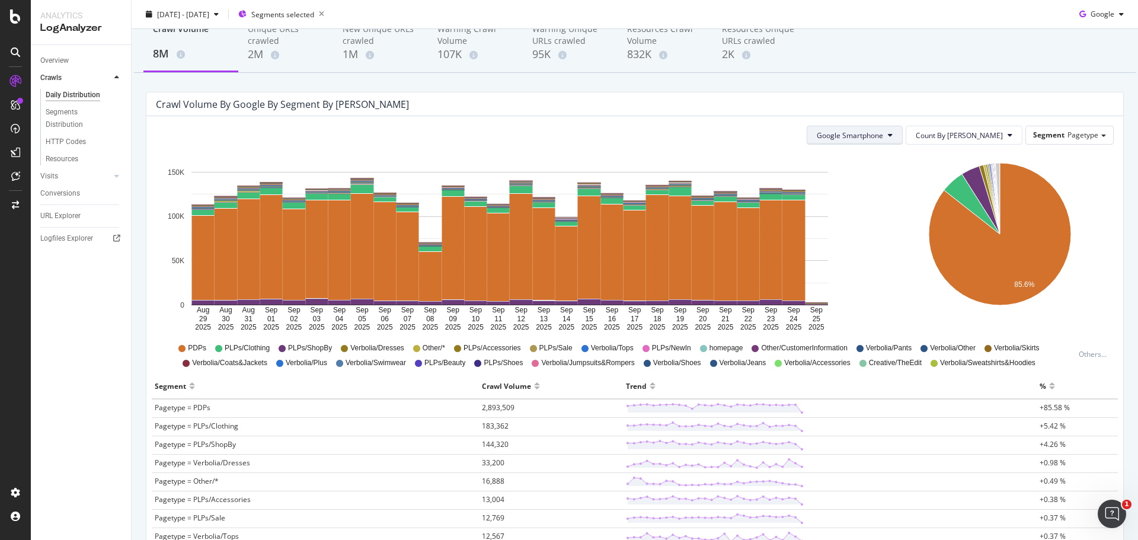
click at [901, 143] on button "Google Smartphone" at bounding box center [855, 135] width 96 height 19
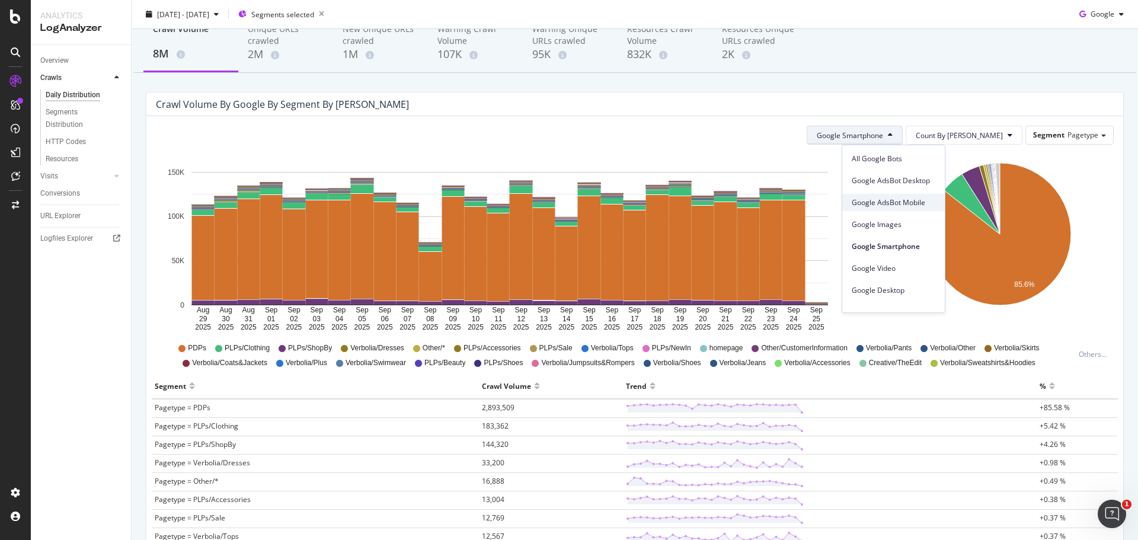
click at [911, 202] on span "Google AdsBot Mobile" at bounding box center [894, 202] width 84 height 11
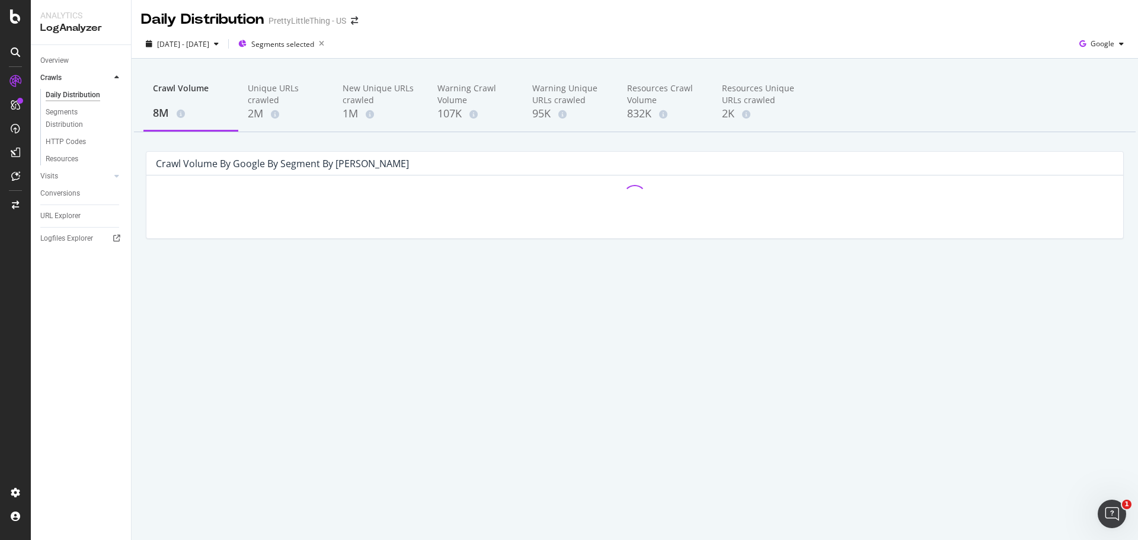
scroll to position [0, 0]
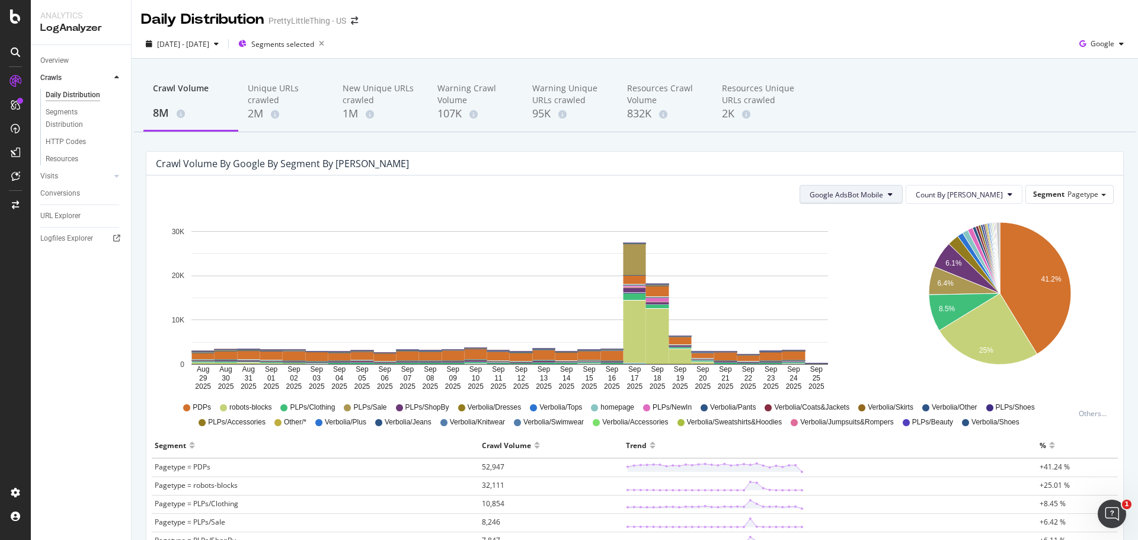
click at [842, 200] on button "Google AdsBot Mobile" at bounding box center [851, 194] width 103 height 19
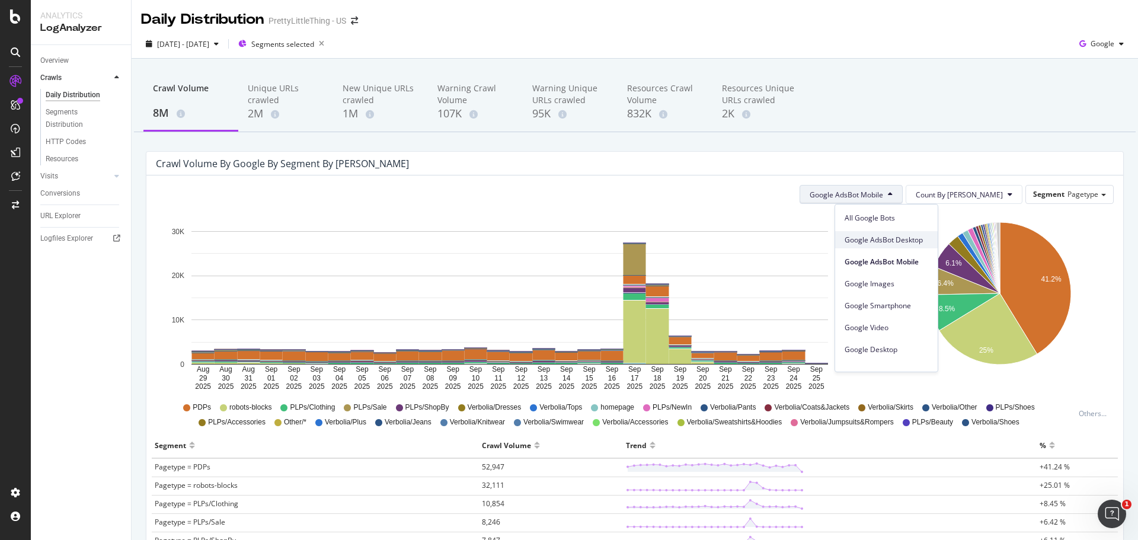
click at [878, 237] on span "Google AdsBot Desktop" at bounding box center [887, 240] width 84 height 11
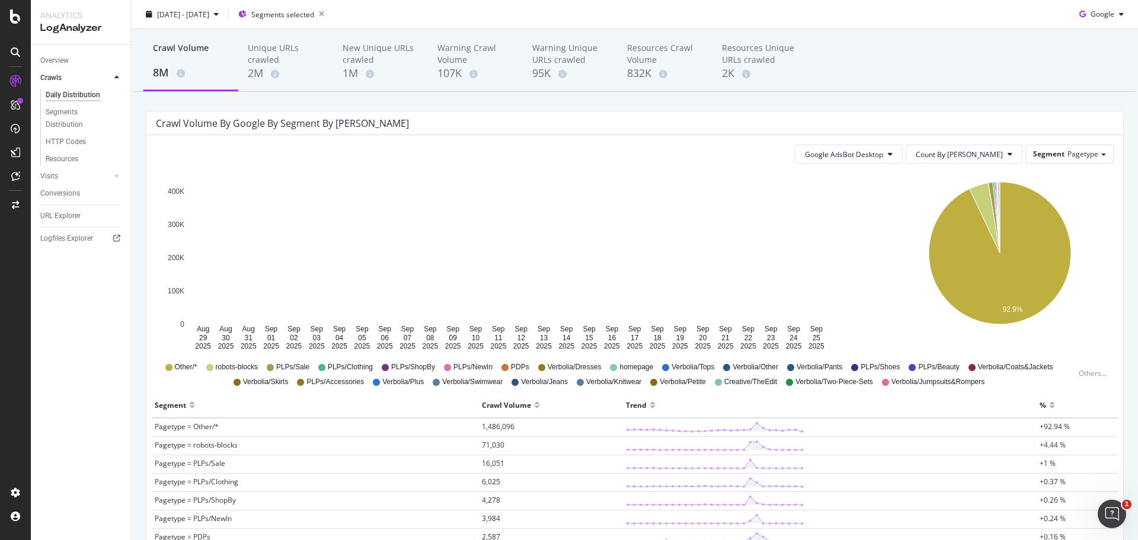
scroll to position [59, 0]
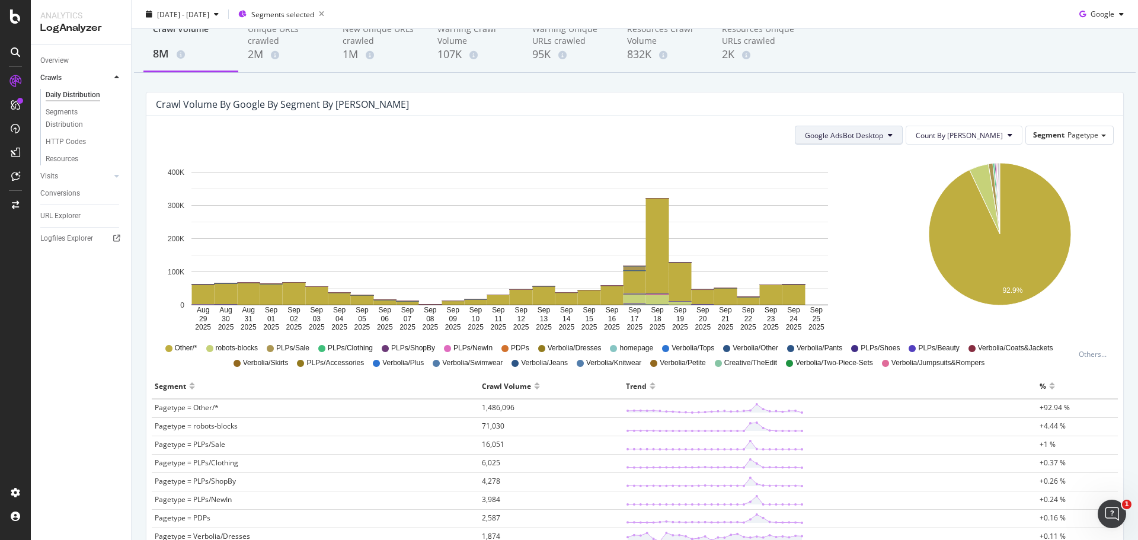
click at [880, 134] on span "Google AdsBot Desktop" at bounding box center [844, 135] width 78 height 10
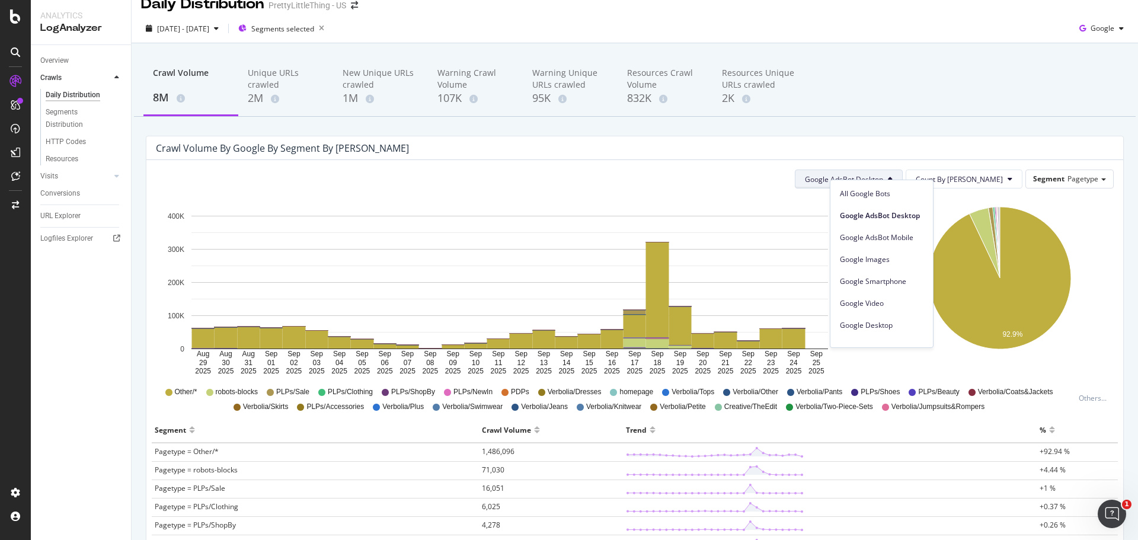
scroll to position [0, 0]
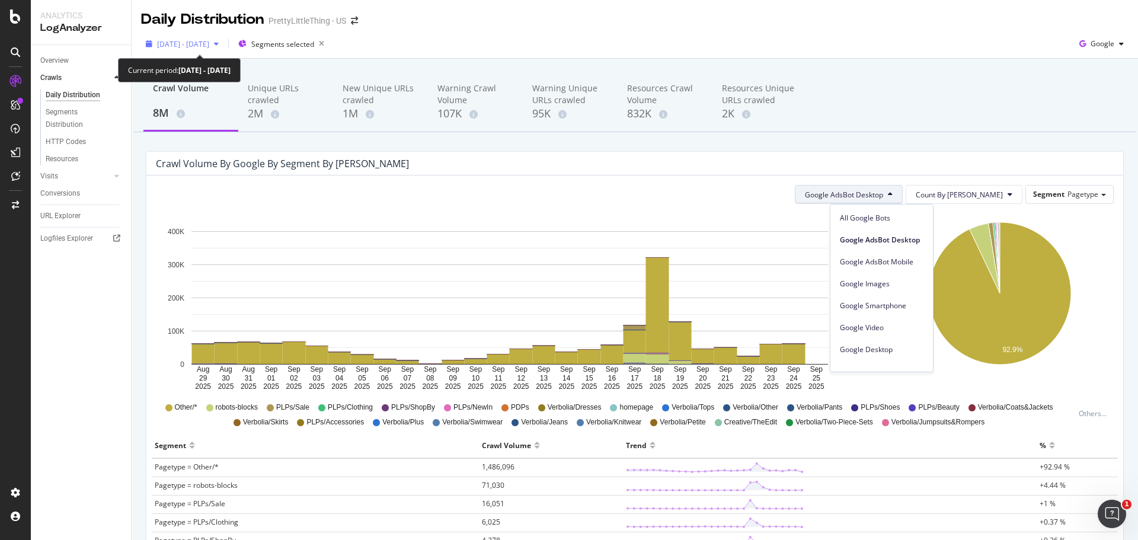
click at [207, 48] on span "[DATE] - [DATE]" at bounding box center [183, 44] width 52 height 10
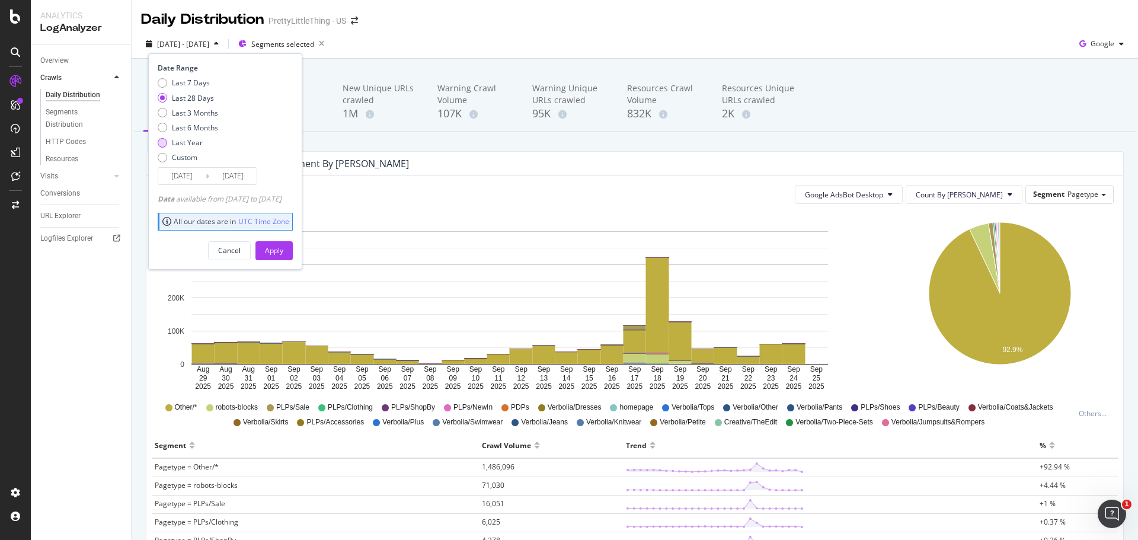
click at [202, 139] on div "Last Year" at bounding box center [187, 143] width 31 height 10
type input "[DATE]"
click at [283, 247] on div "Apply" at bounding box center [274, 250] width 18 height 10
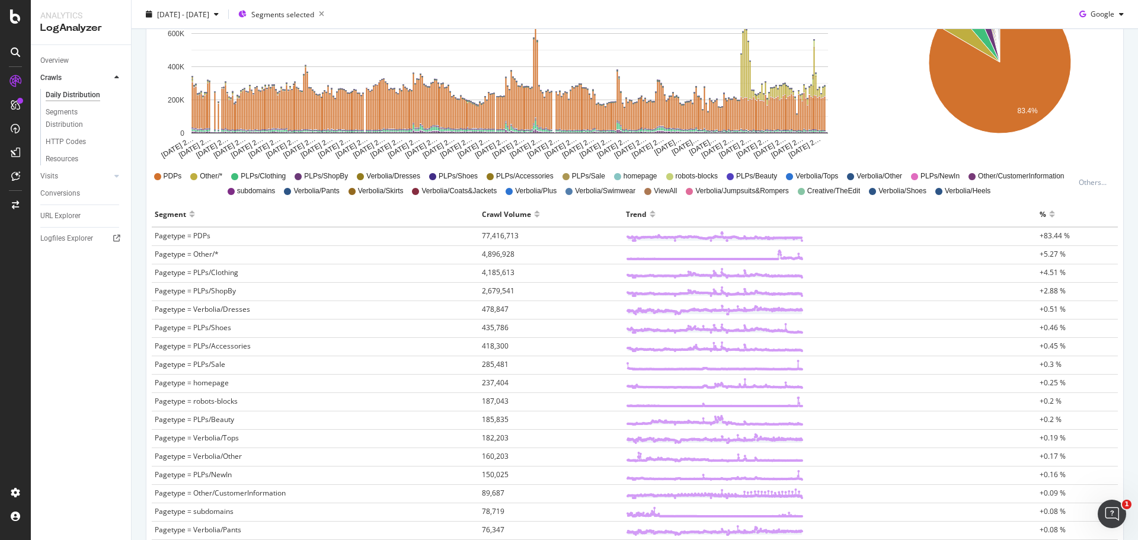
scroll to position [237, 0]
